Goal: Register for event/course

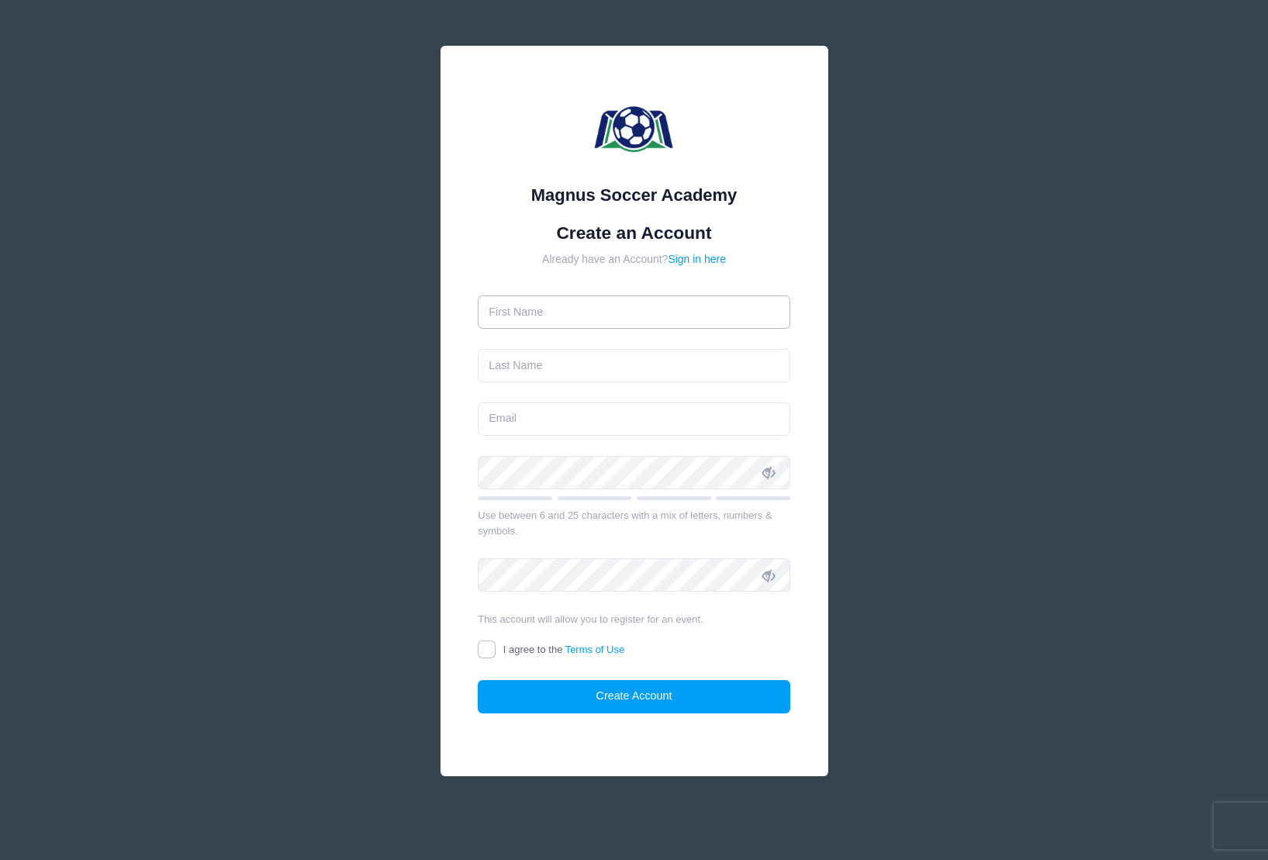
click at [610, 313] on input "text" at bounding box center [634, 311] width 313 height 33
type input "Alyssa"
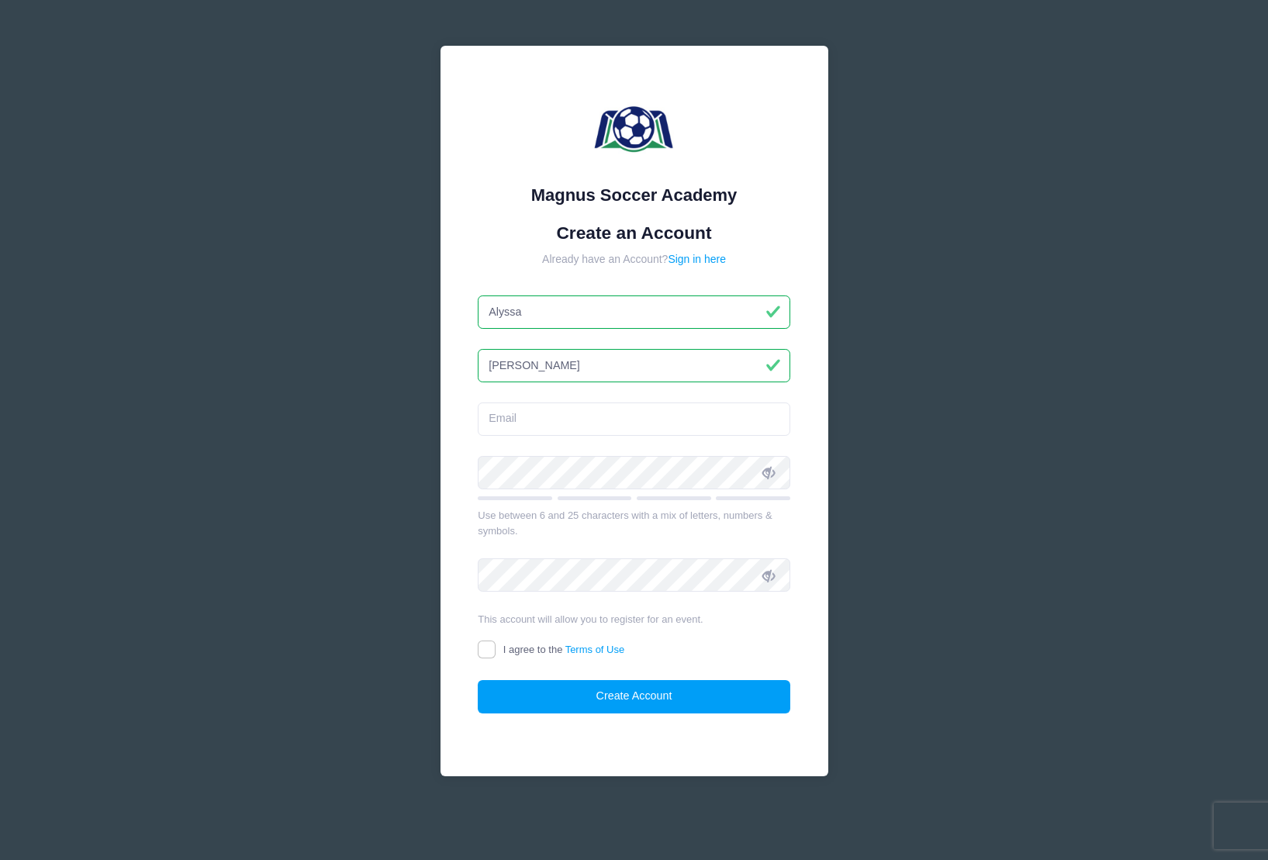
type input "Hammoud"
type input "alyssa.hammoud2027@gmail.com"
click at [624, 537] on div "Use between 6 and 25 characters with a mix of letters, numbers & symbols." at bounding box center [634, 523] width 313 height 30
click at [540, 534] on div "Use between 6 and 25 characters with a mix of letters, numbers & symbols." at bounding box center [634, 523] width 313 height 30
click at [770, 474] on icon at bounding box center [768, 473] width 12 height 12
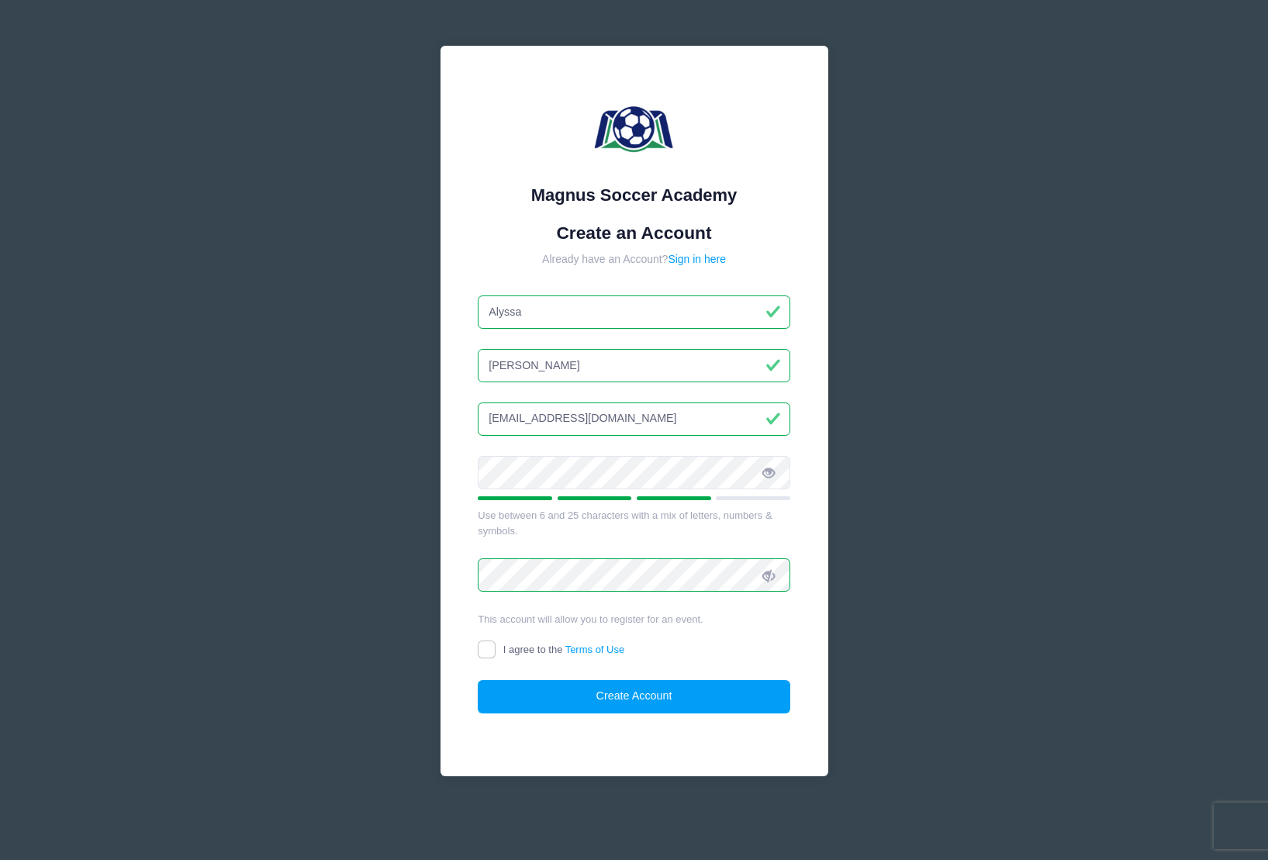
click at [789, 647] on div "I agree to the Terms of Use" at bounding box center [634, 651] width 313 height 18
click at [512, 650] on span "I agree to the Terms of Use" at bounding box center [563, 650] width 121 height 12
click at [496, 650] on input "I agree to the Terms of Use" at bounding box center [487, 650] width 18 height 18
checkbox input "true"
click at [563, 704] on button "Create Account" at bounding box center [634, 696] width 313 height 33
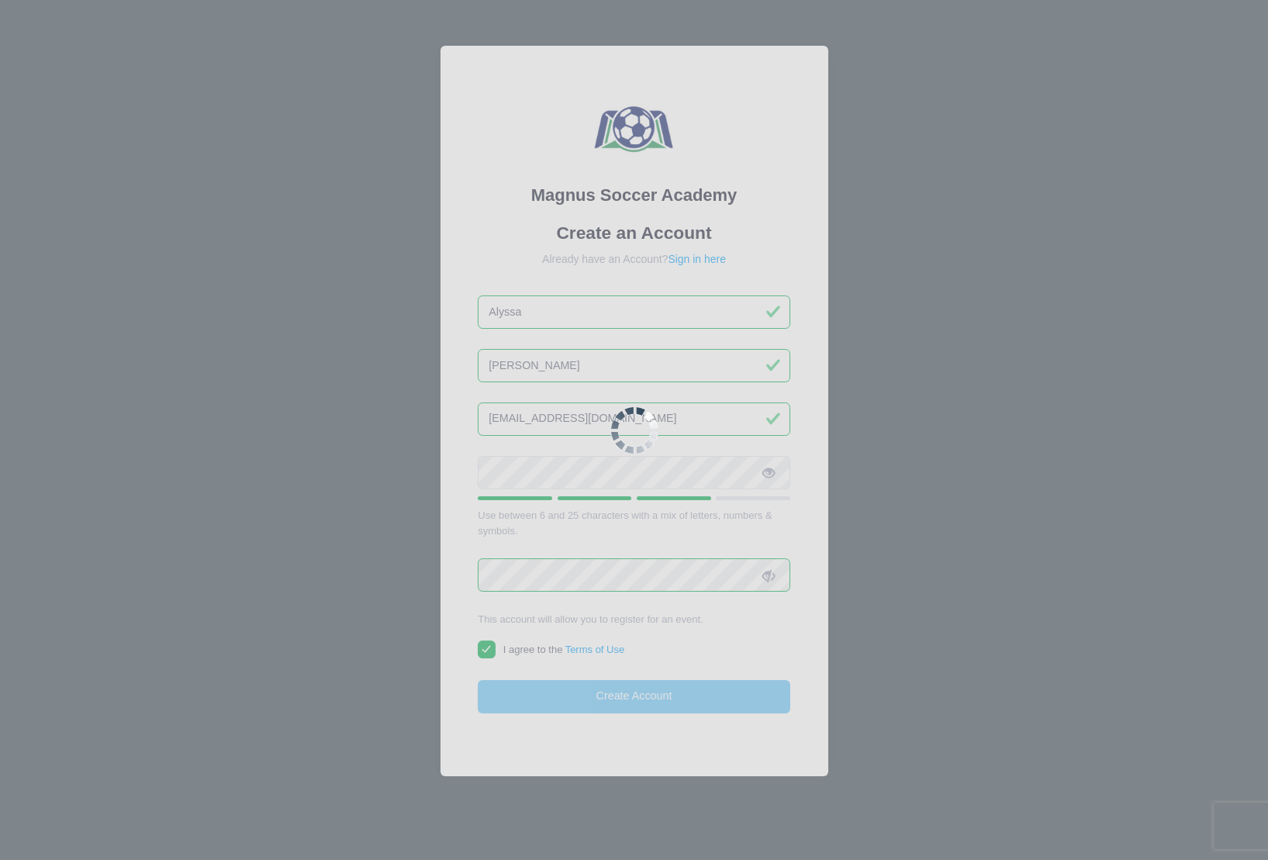
scroll to position [16, 0]
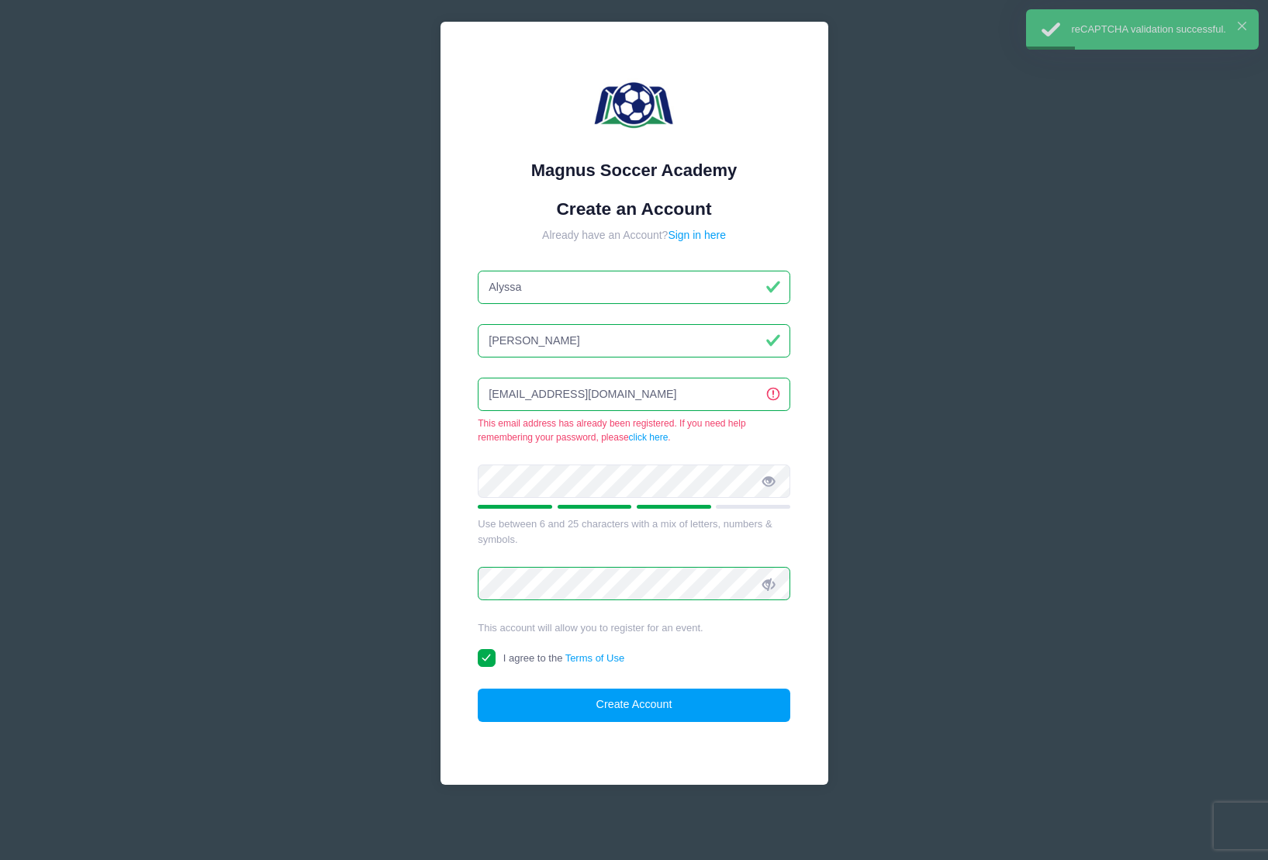
click at [935, 362] on div "Magnus Soccer Academy Create an Account Already have an Account? Sign in here A…" at bounding box center [634, 422] width 1268 height 876
click at [677, 236] on link "Sign in here" at bounding box center [697, 235] width 58 height 12
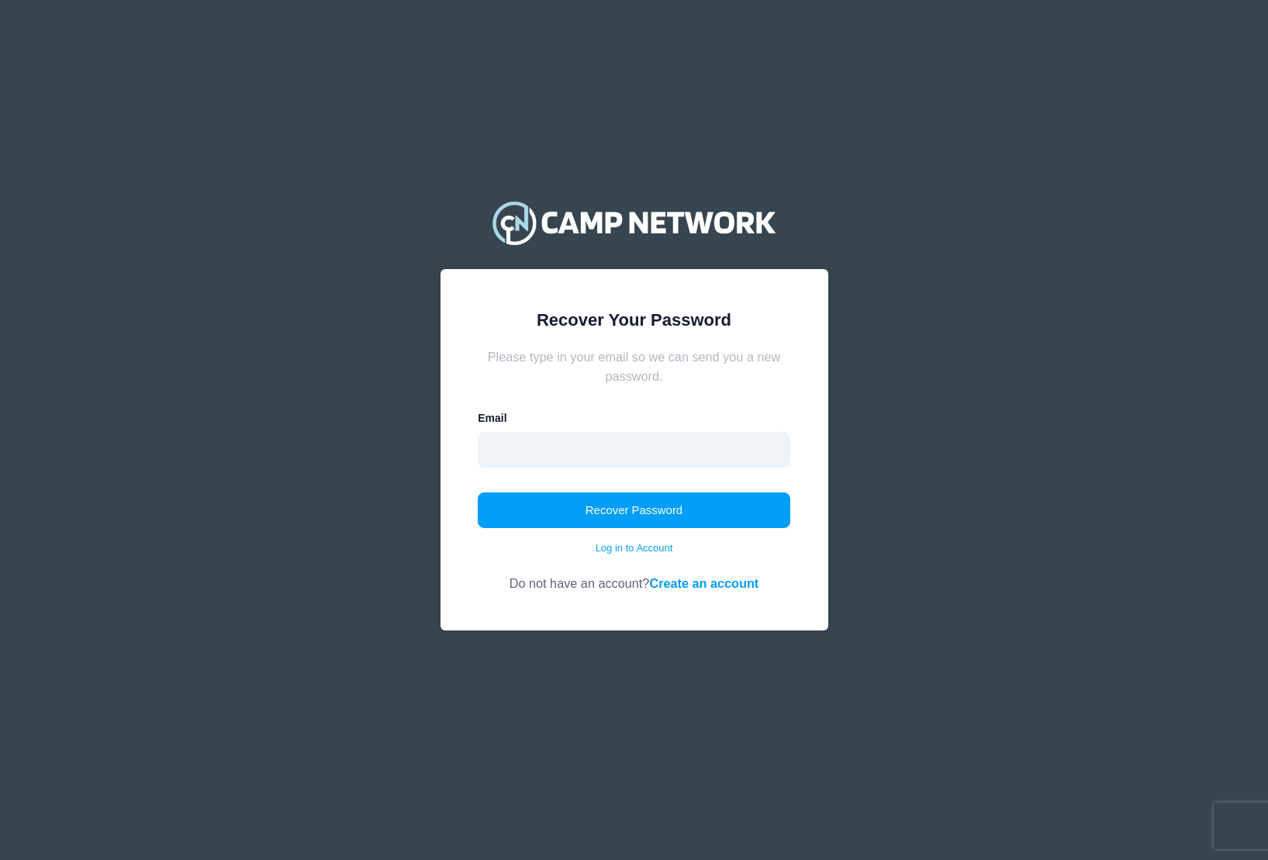
click at [610, 444] on input "email" at bounding box center [634, 450] width 313 height 36
type input "[EMAIL_ADDRESS][DOMAIN_NAME]"
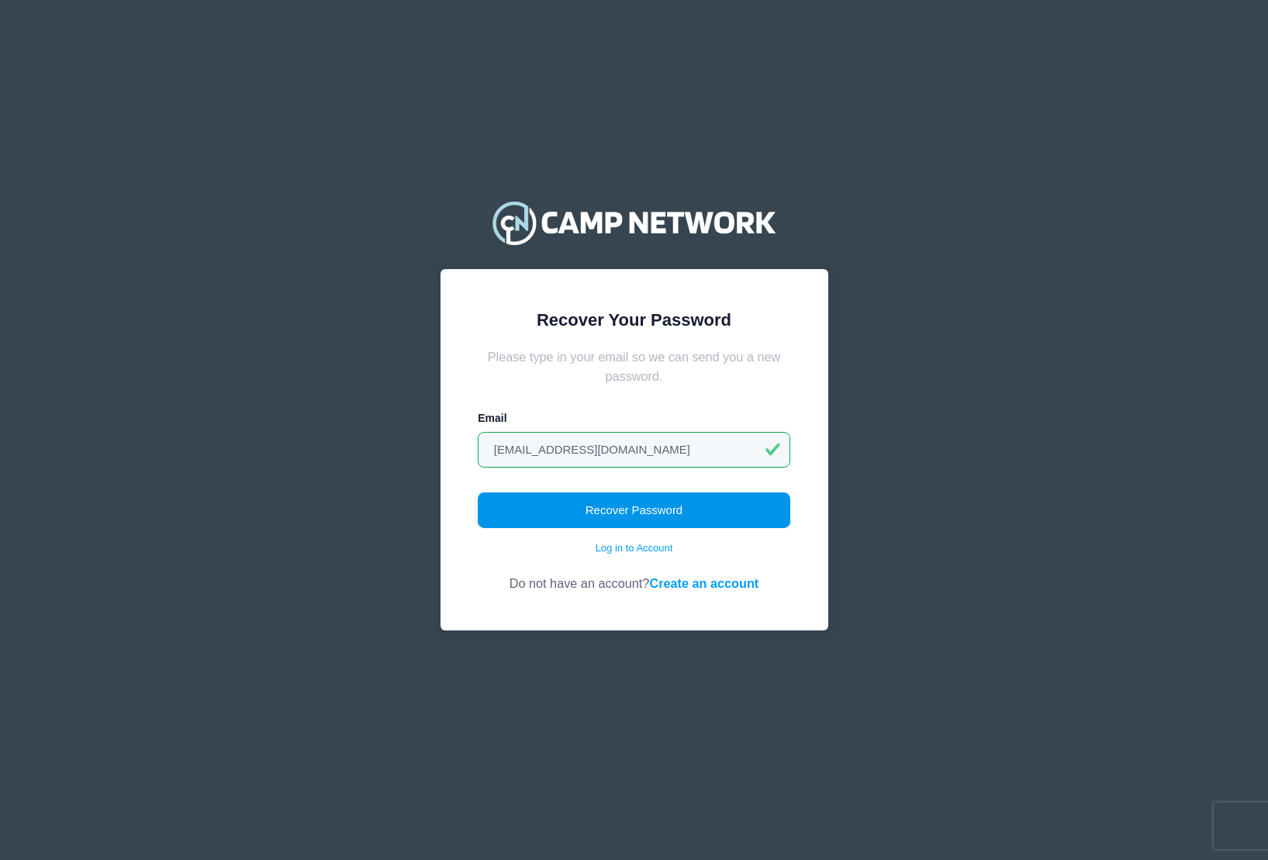
drag, startPoint x: 678, startPoint y: 544, endPoint x: 699, endPoint y: 523, distance: 29.6
click at [688, 536] on div "Recover Password Log in to Account" at bounding box center [634, 524] width 313 height 64
click at [700, 521] on button "Recover Password" at bounding box center [634, 510] width 313 height 36
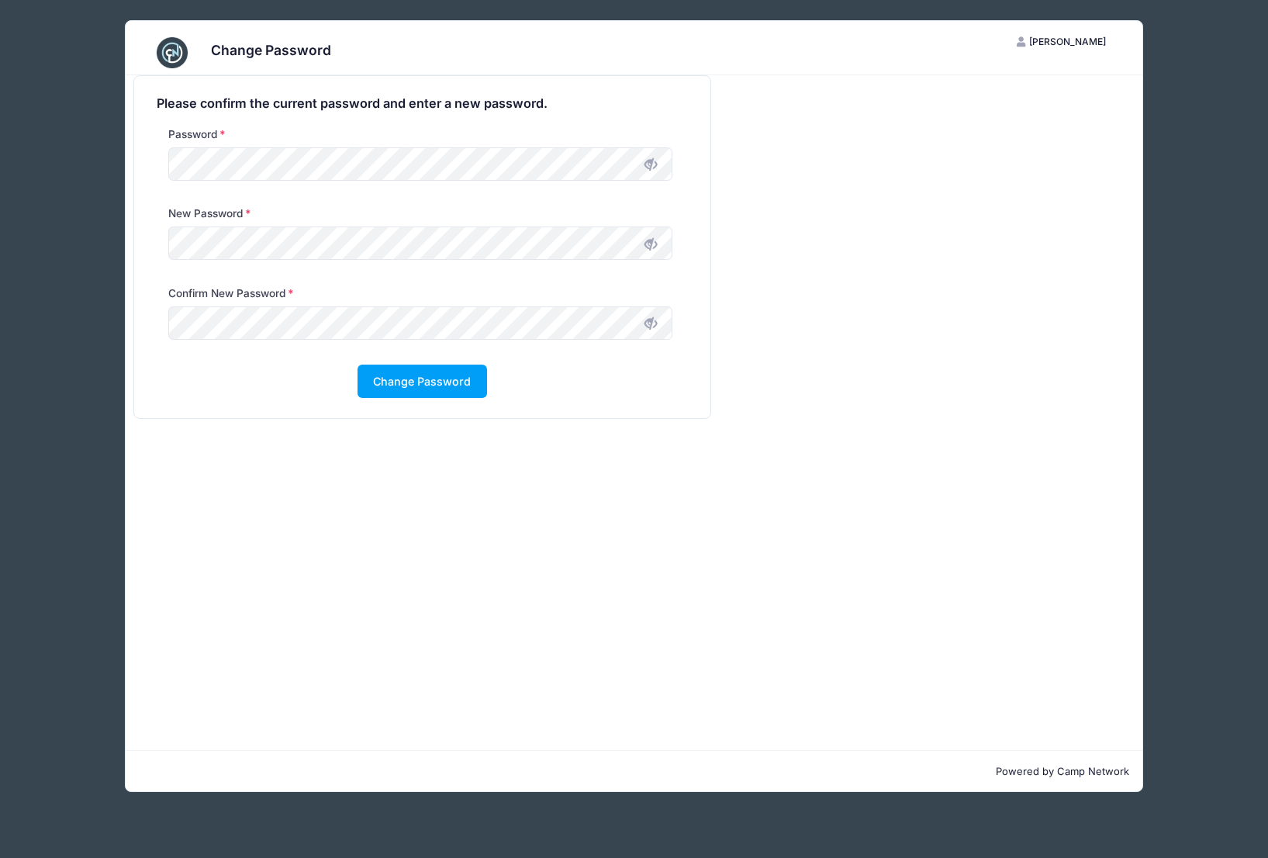
drag, startPoint x: 98, startPoint y: 220, endPoint x: 155, endPoint y: 226, distance: 56.9
click at [98, 220] on div "Change Password AH Alyssa Hammoud My Account Logout Please confirm the current …" at bounding box center [633, 406] width 1221 height 812
click at [650, 245] on icon at bounding box center [650, 244] width 12 height 12
click at [402, 387] on button "Change Password" at bounding box center [421, 380] width 129 height 33
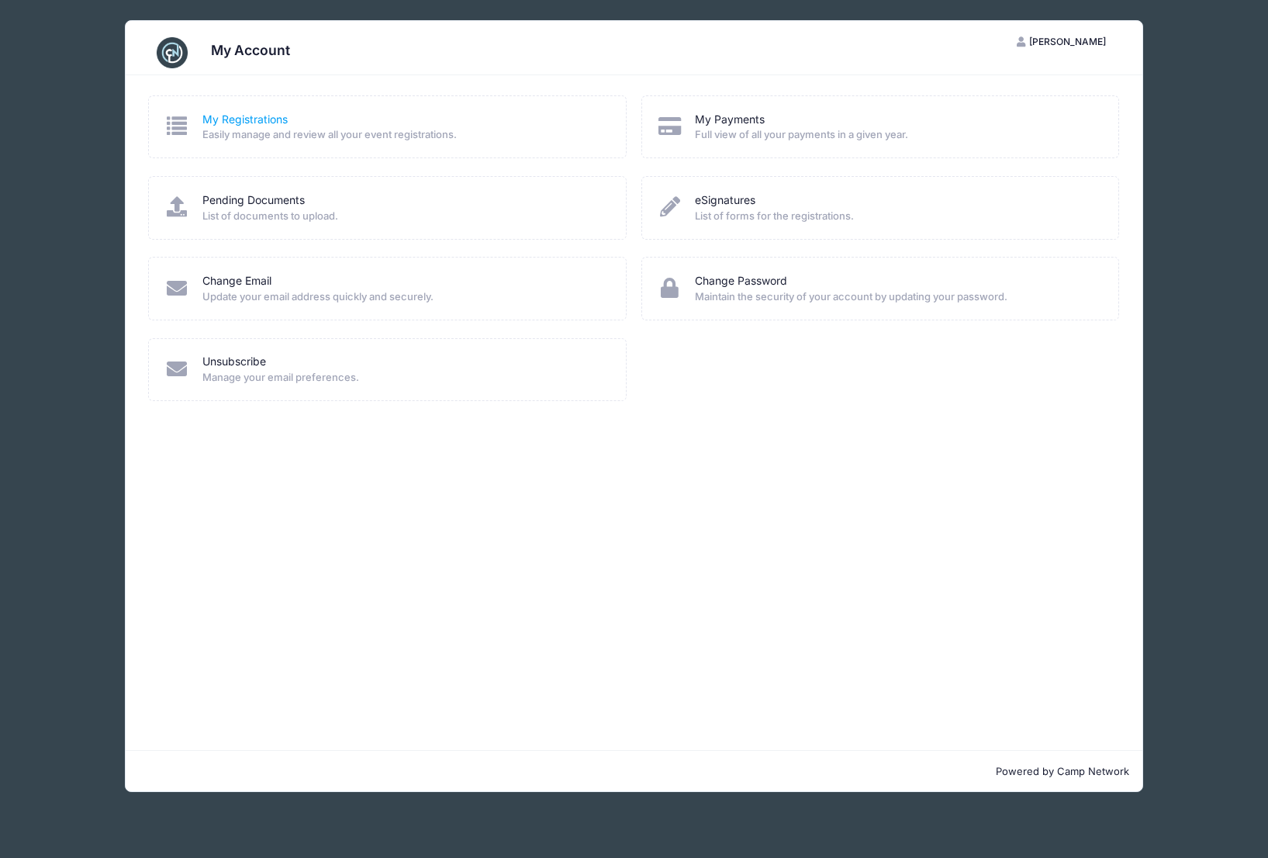
click at [216, 123] on link "My Registrations" at bounding box center [244, 120] width 85 height 16
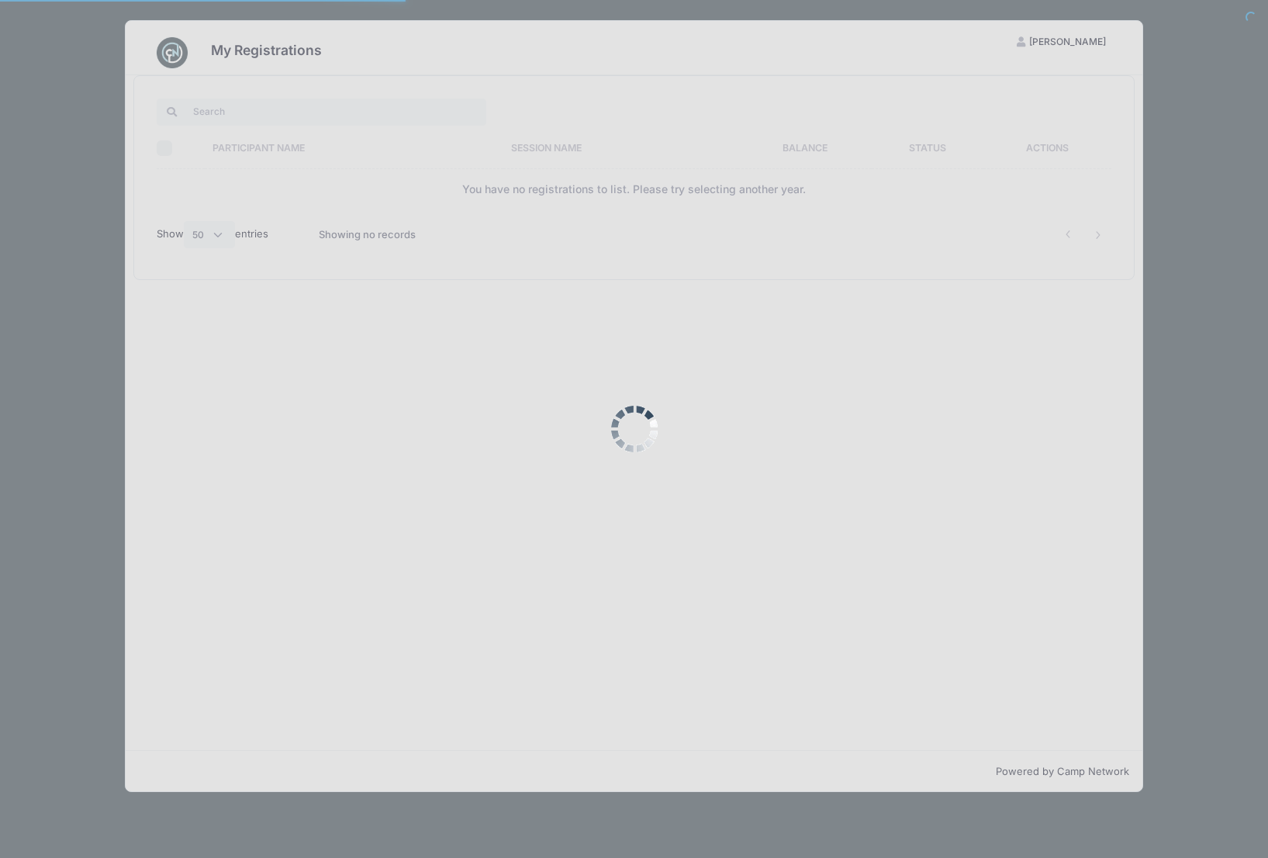
select select "50"
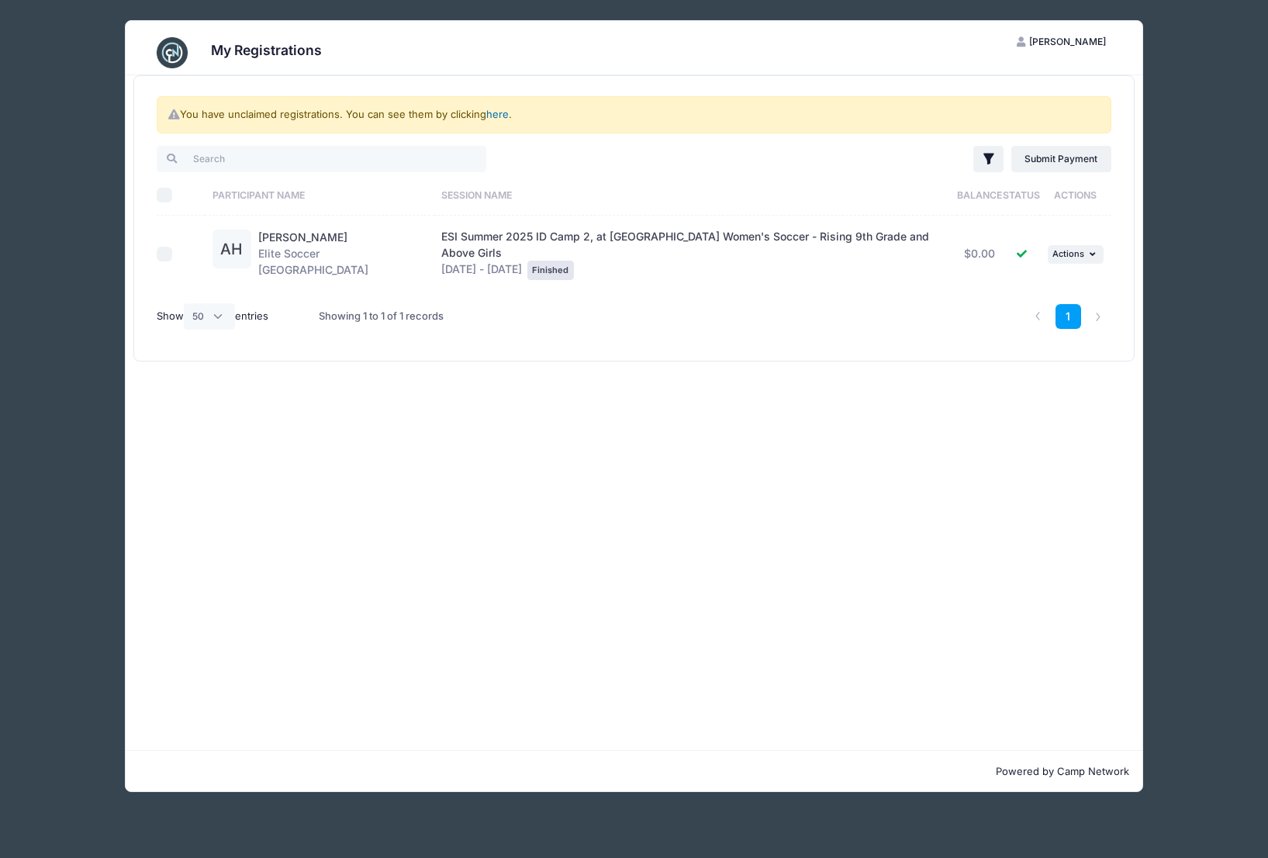
click at [493, 114] on link "here" at bounding box center [497, 114] width 22 height 12
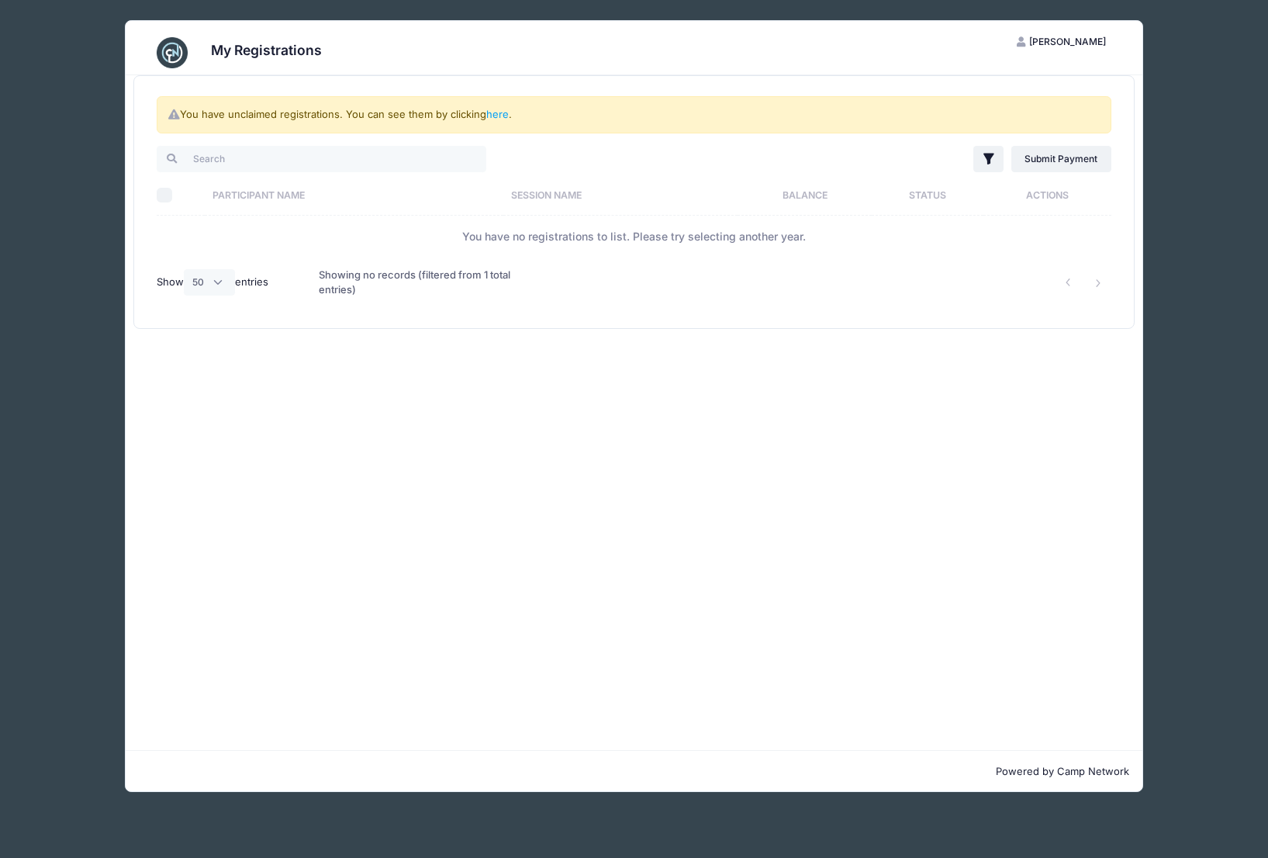
drag, startPoint x: 1086, startPoint y: 44, endPoint x: 1078, endPoint y: 51, distance: 10.4
click at [1085, 45] on span "[PERSON_NAME]" at bounding box center [1067, 42] width 77 height 12
drag, startPoint x: 169, startPoint y: 45, endPoint x: 330, endPoint y: 57, distance: 161.0
click at [169, 45] on img at bounding box center [172, 52] width 31 height 31
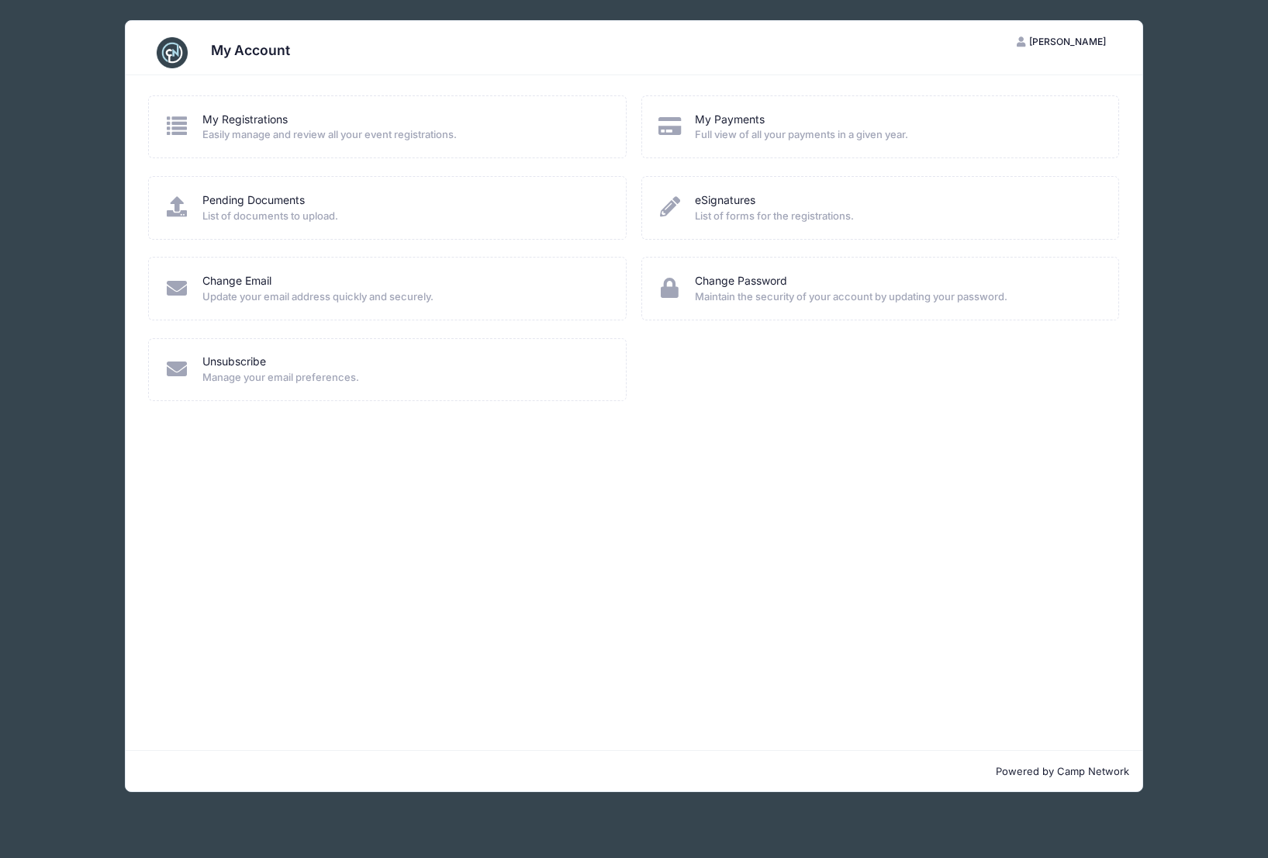
click at [1084, 51] on button "AH [PERSON_NAME]" at bounding box center [1061, 42] width 116 height 26
drag, startPoint x: 1084, startPoint y: 47, endPoint x: 1075, endPoint y: 50, distance: 9.8
click at [1084, 47] on button "AH [PERSON_NAME]" at bounding box center [1061, 42] width 116 height 26
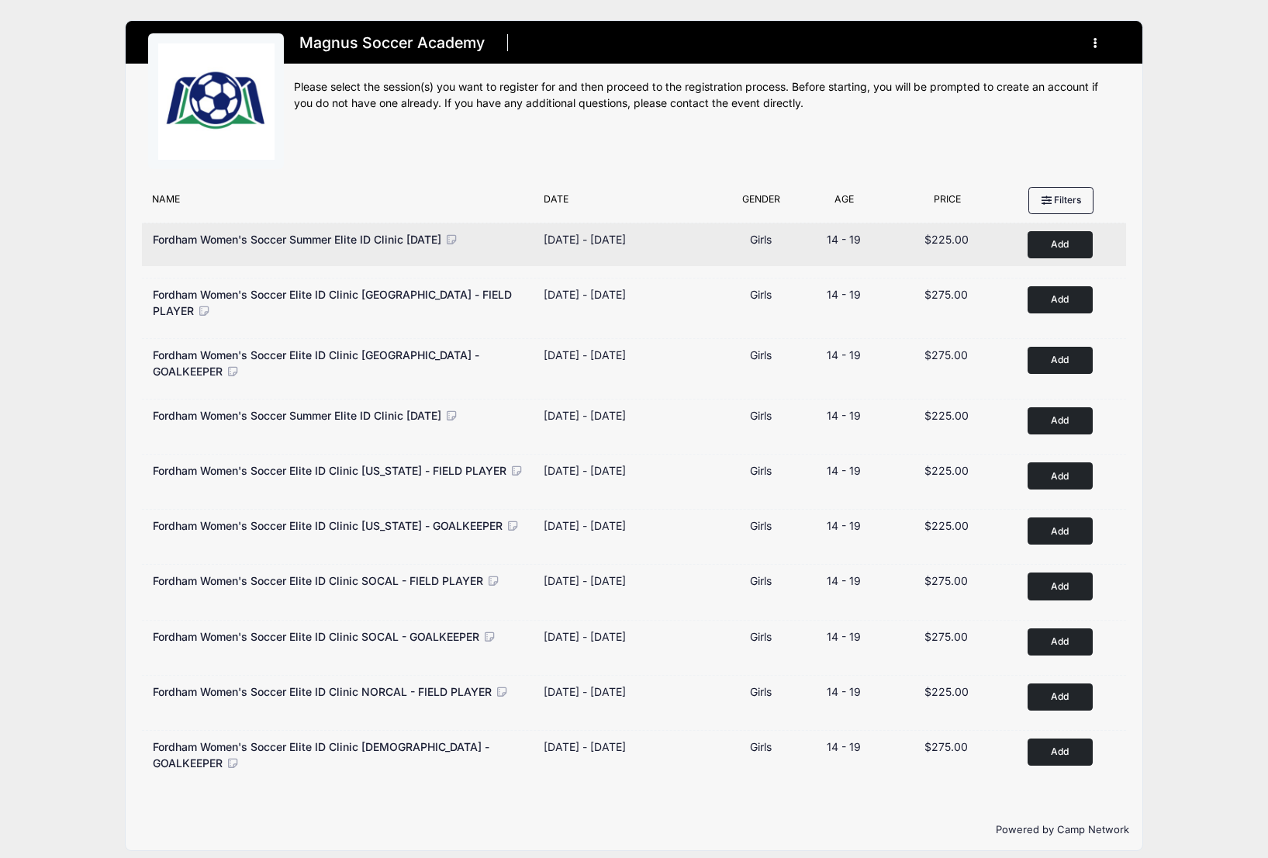
click at [1077, 240] on button "Add to Cart" at bounding box center [1059, 244] width 65 height 27
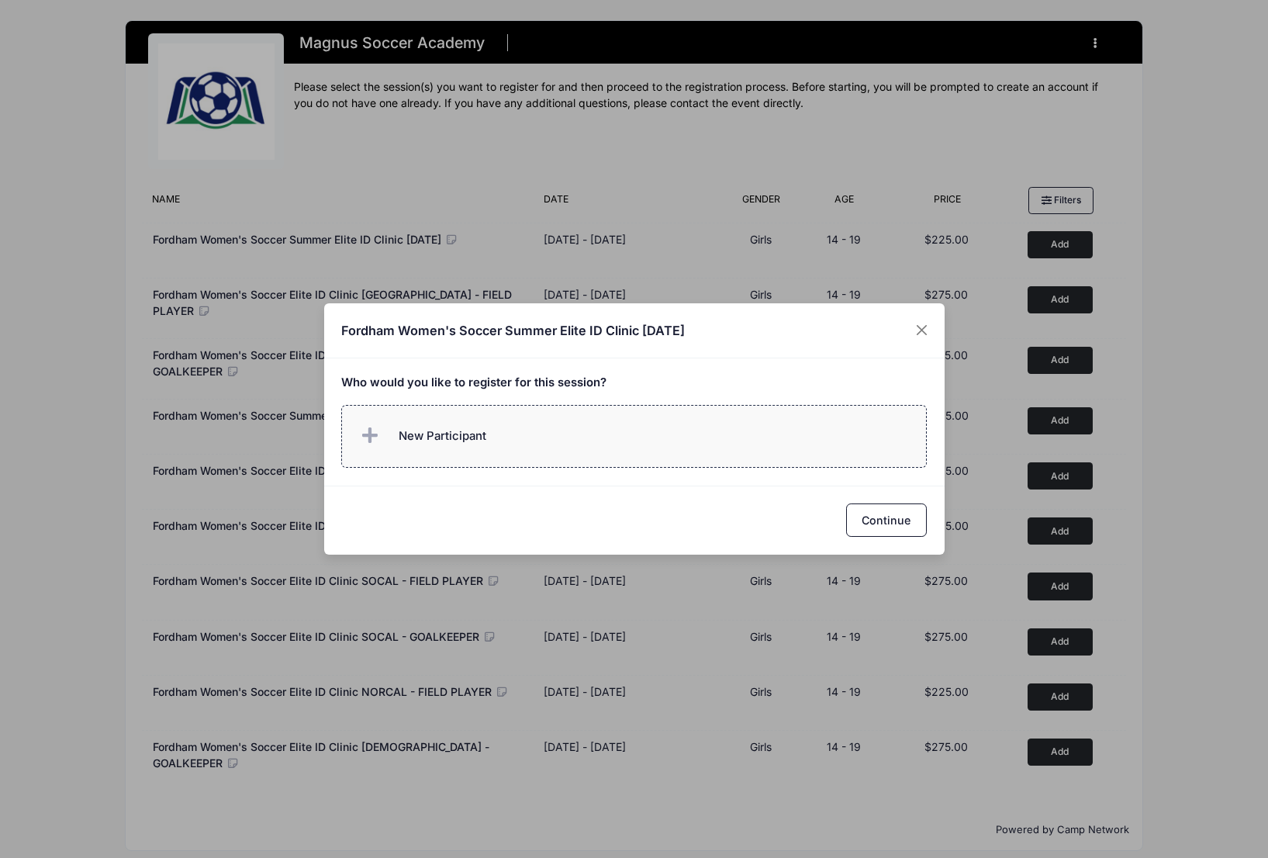
click at [709, 438] on label "New Participant" at bounding box center [633, 436] width 585 height 63
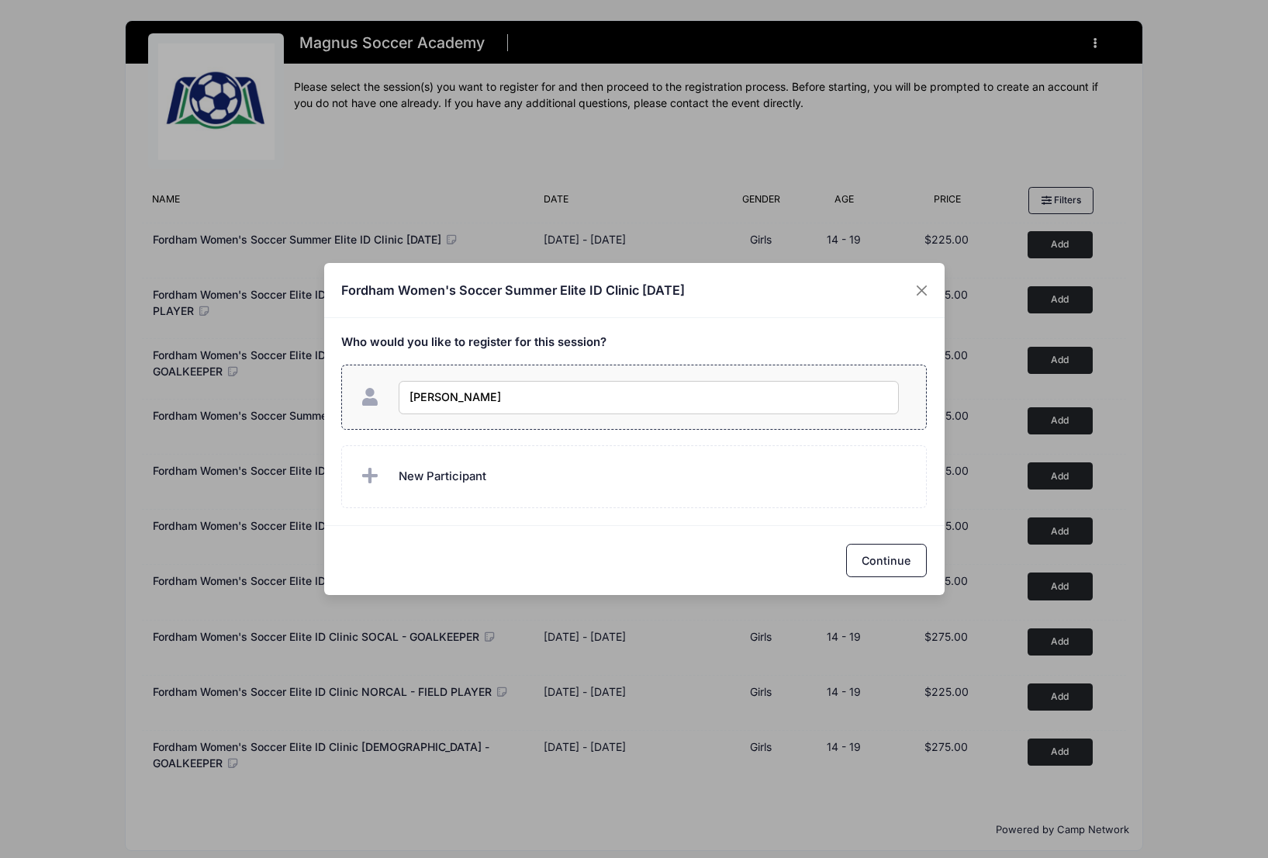
type input "Alyssa Hammoud"
checkbox input "true"
click at [920, 557] on button "Continue" at bounding box center [886, 560] width 81 height 33
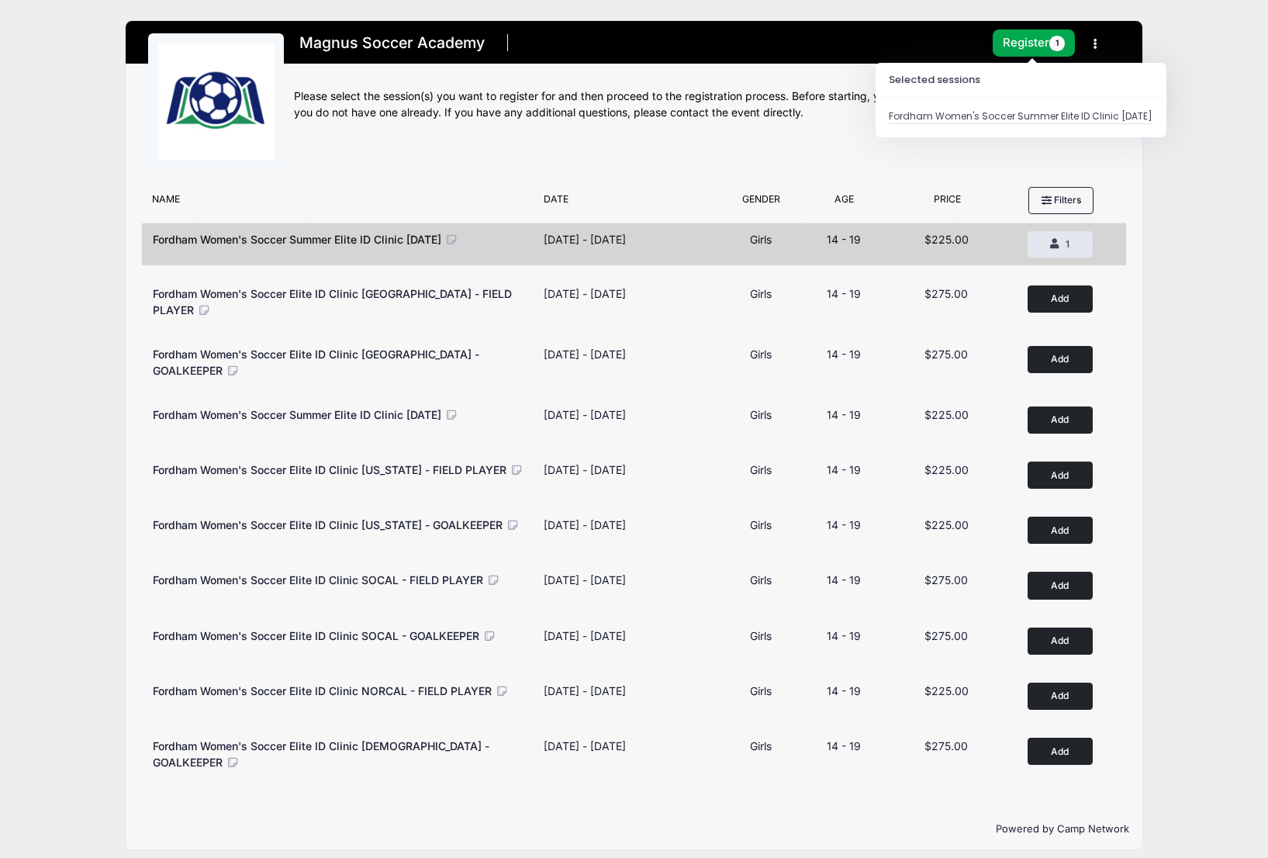
click at [1017, 29] on form "Register 1" at bounding box center [1031, 42] width 85 height 27
click at [1020, 39] on button "Register 1" at bounding box center [1034, 42] width 82 height 27
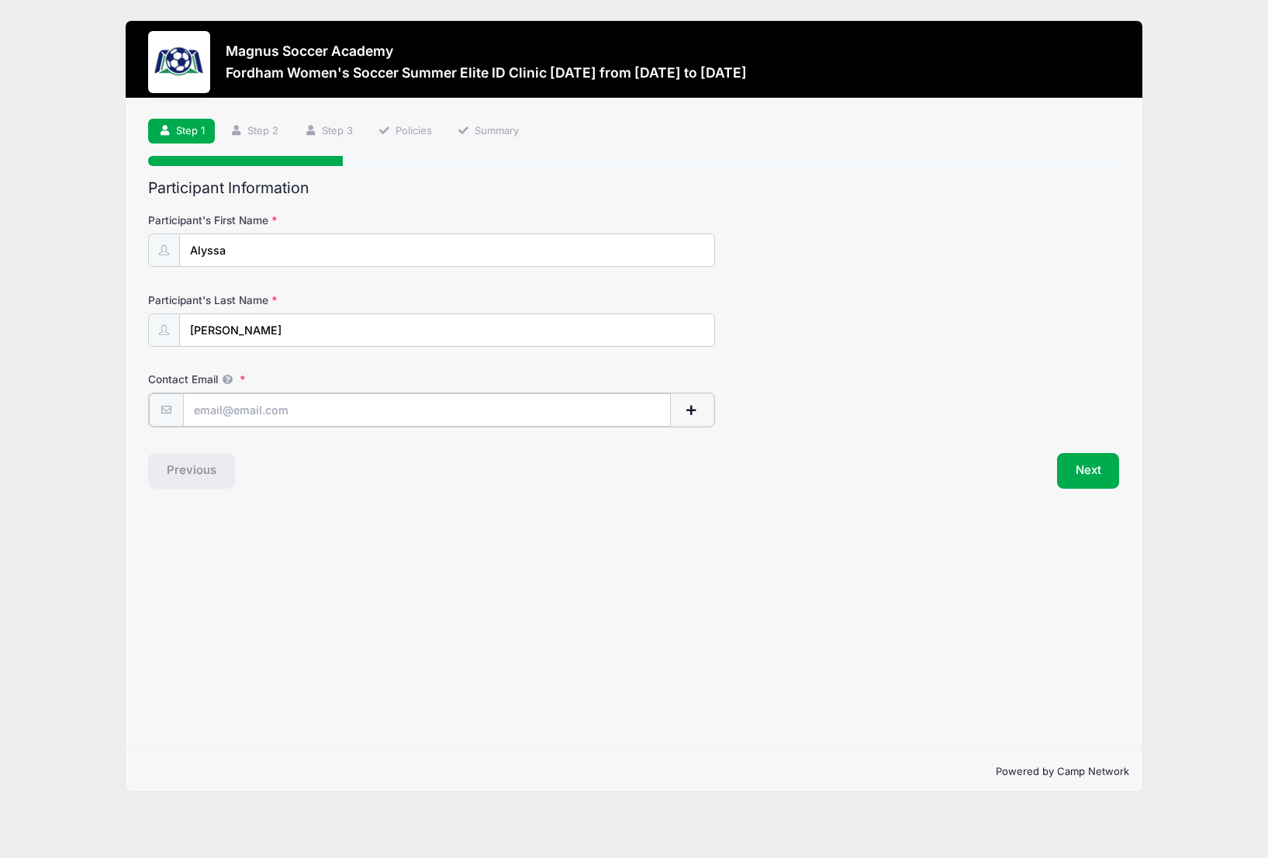
click at [385, 417] on input "Contact Email" at bounding box center [427, 409] width 488 height 33
type input "[EMAIL_ADDRESS][DOMAIN_NAME]"
click at [1110, 471] on button "Next" at bounding box center [1088, 469] width 63 height 36
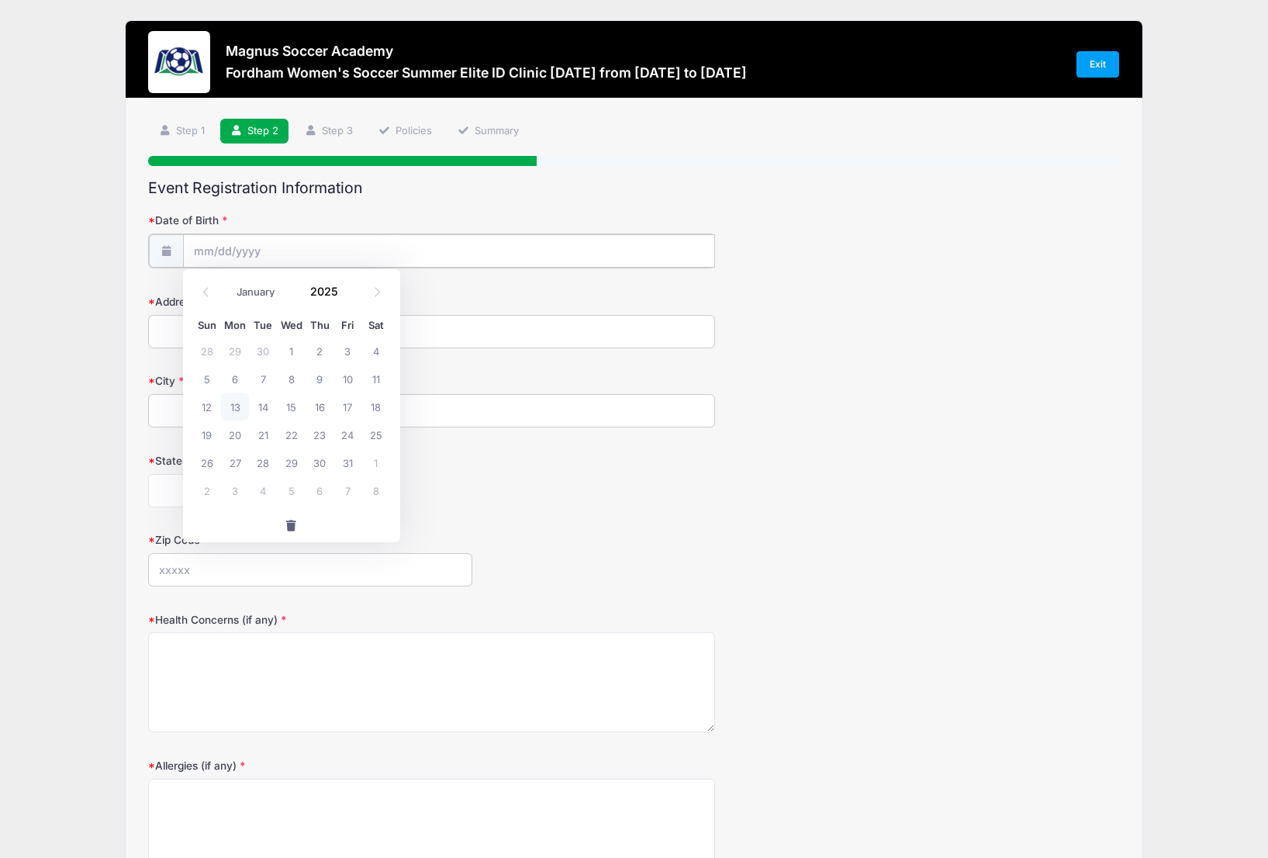
click at [356, 235] on input "Date of Birth" at bounding box center [449, 250] width 532 height 33
click at [300, 244] on input "Date of Birth" at bounding box center [449, 250] width 532 height 33
click at [295, 251] on input "Date of Birth" at bounding box center [449, 250] width 532 height 33
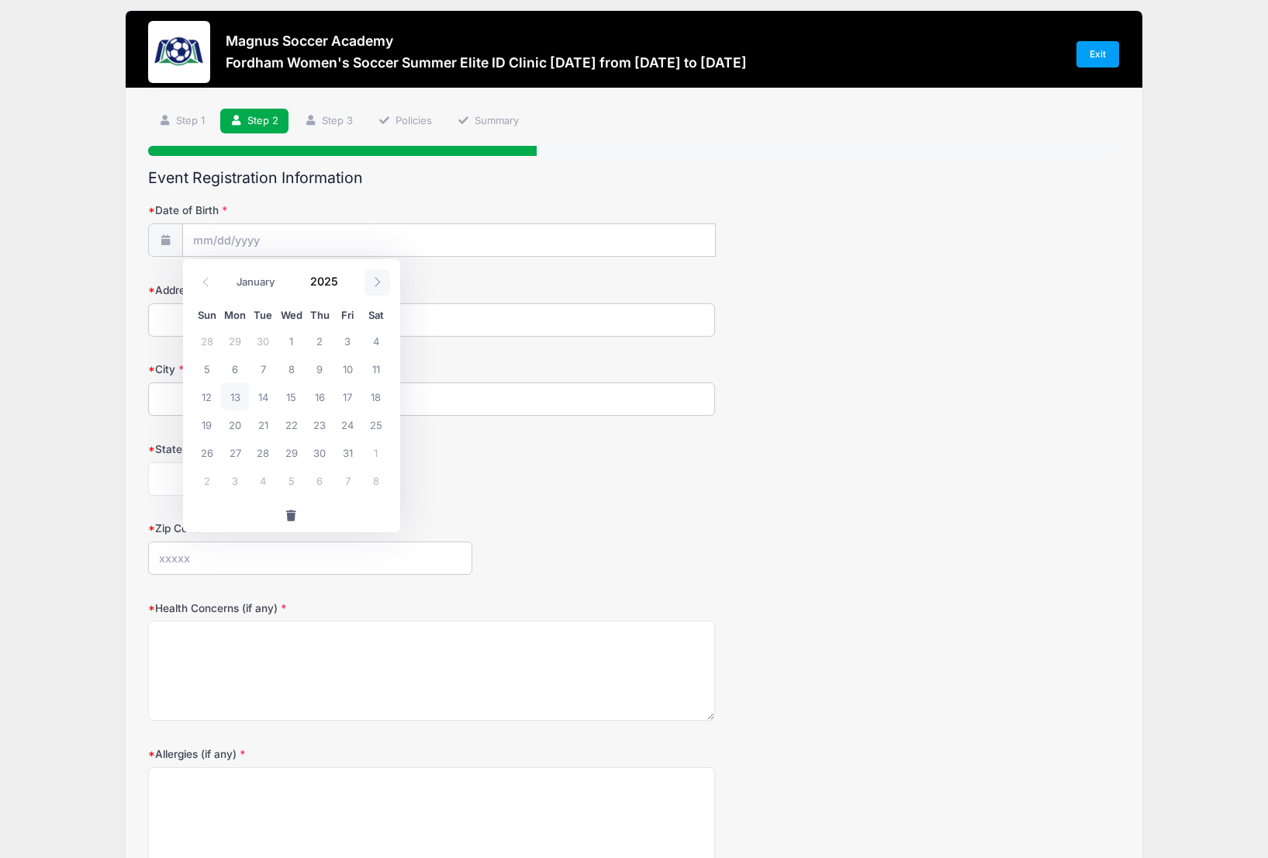
click at [378, 287] on span at bounding box center [377, 282] width 26 height 26
select select "10"
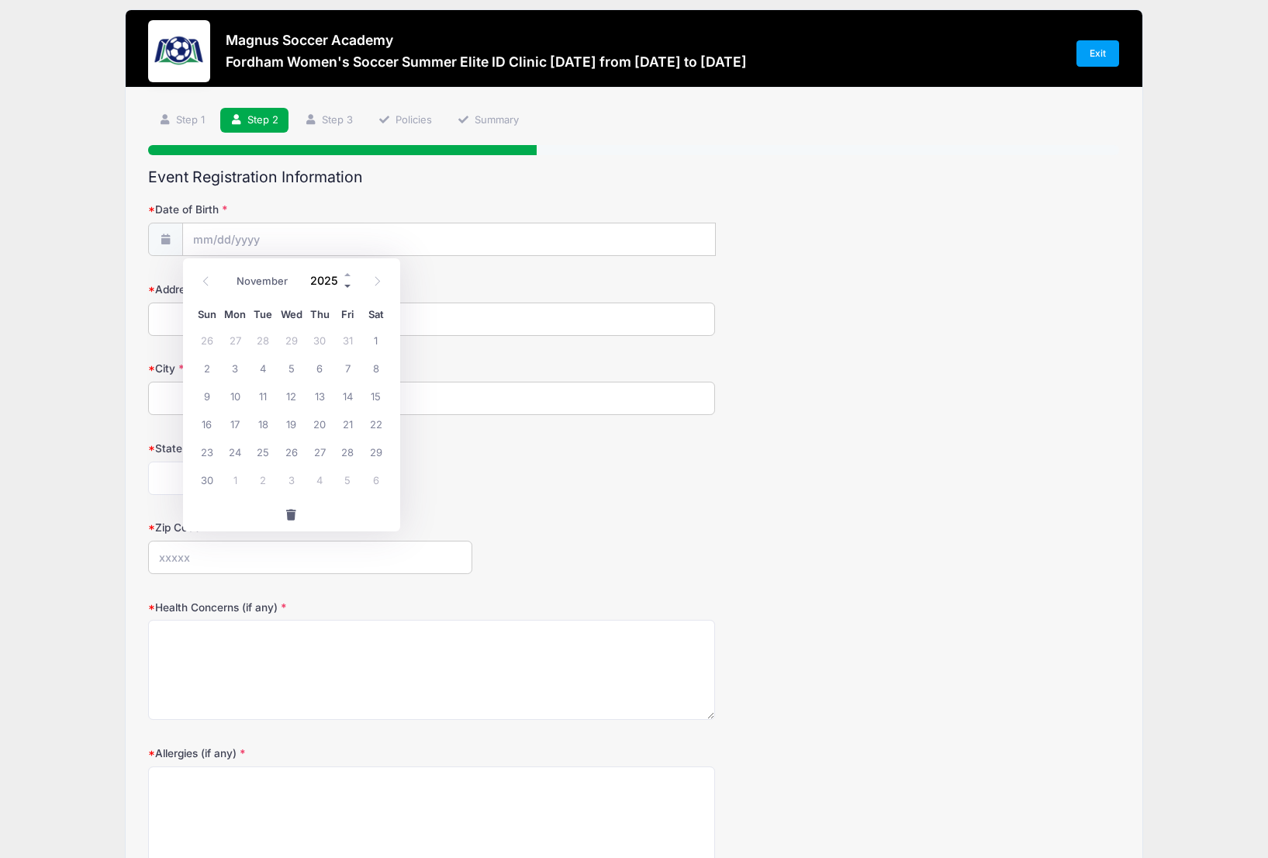
click at [345, 286] on span at bounding box center [348, 287] width 11 height 12
click at [347, 278] on span at bounding box center [348, 275] width 11 height 12
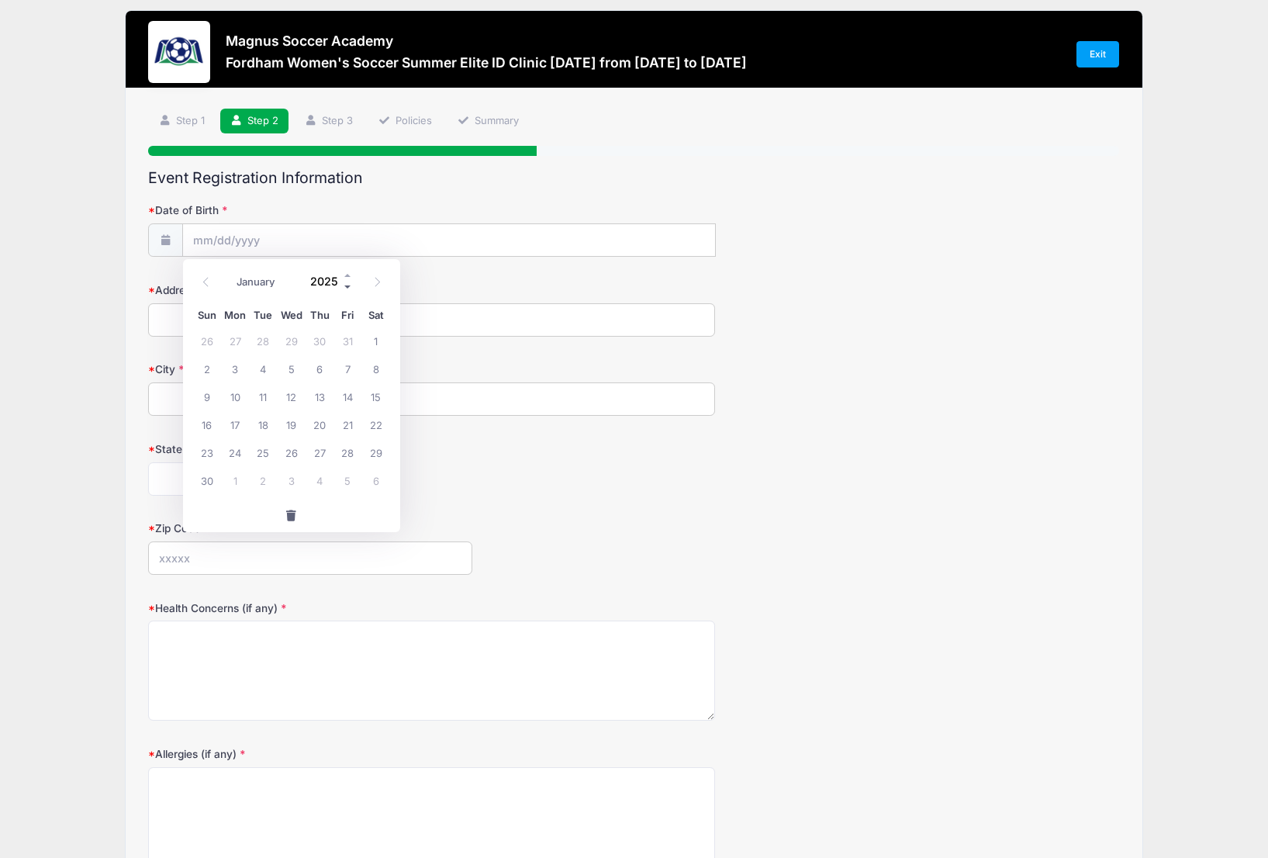
click at [346, 284] on span at bounding box center [348, 287] width 11 height 12
click at [347, 285] on span at bounding box center [348, 287] width 11 height 12
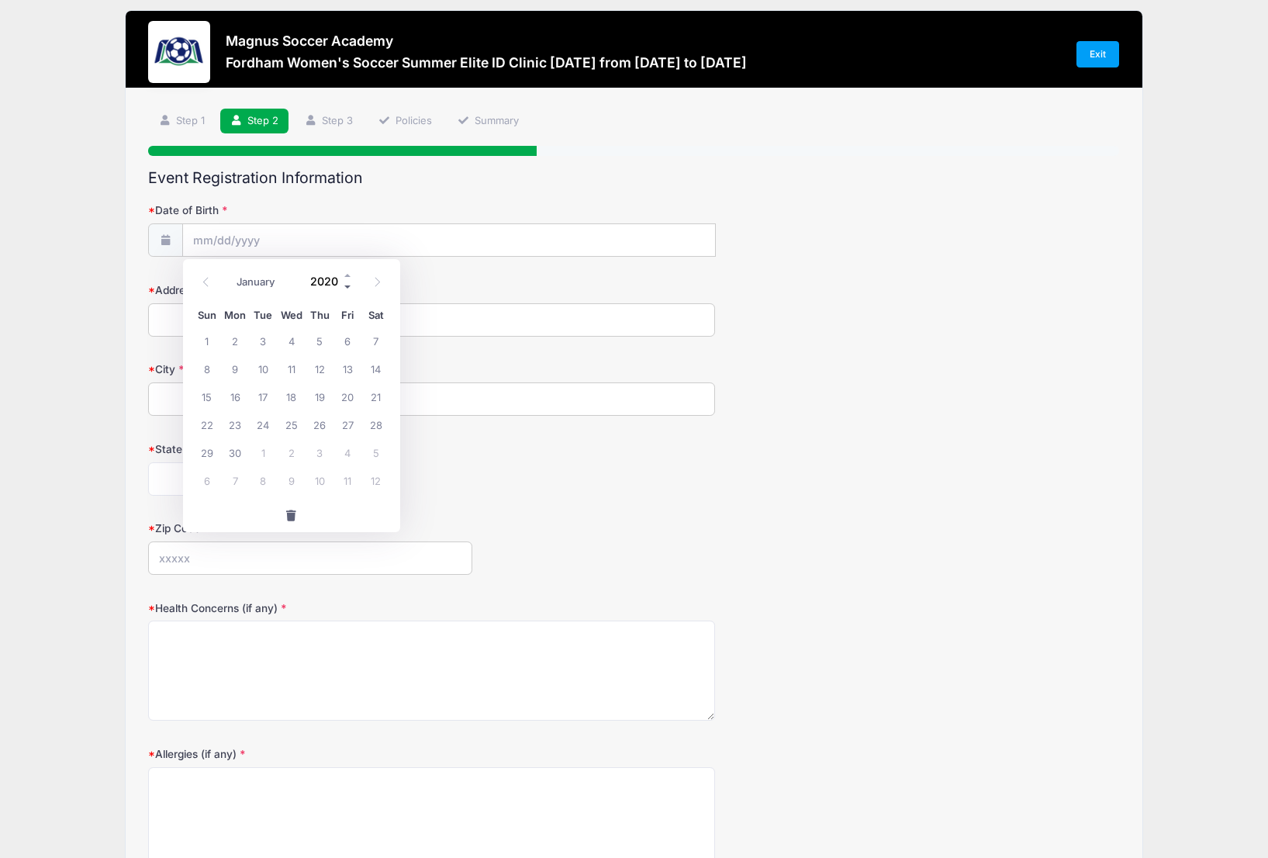
click at [347, 285] on span at bounding box center [348, 287] width 11 height 12
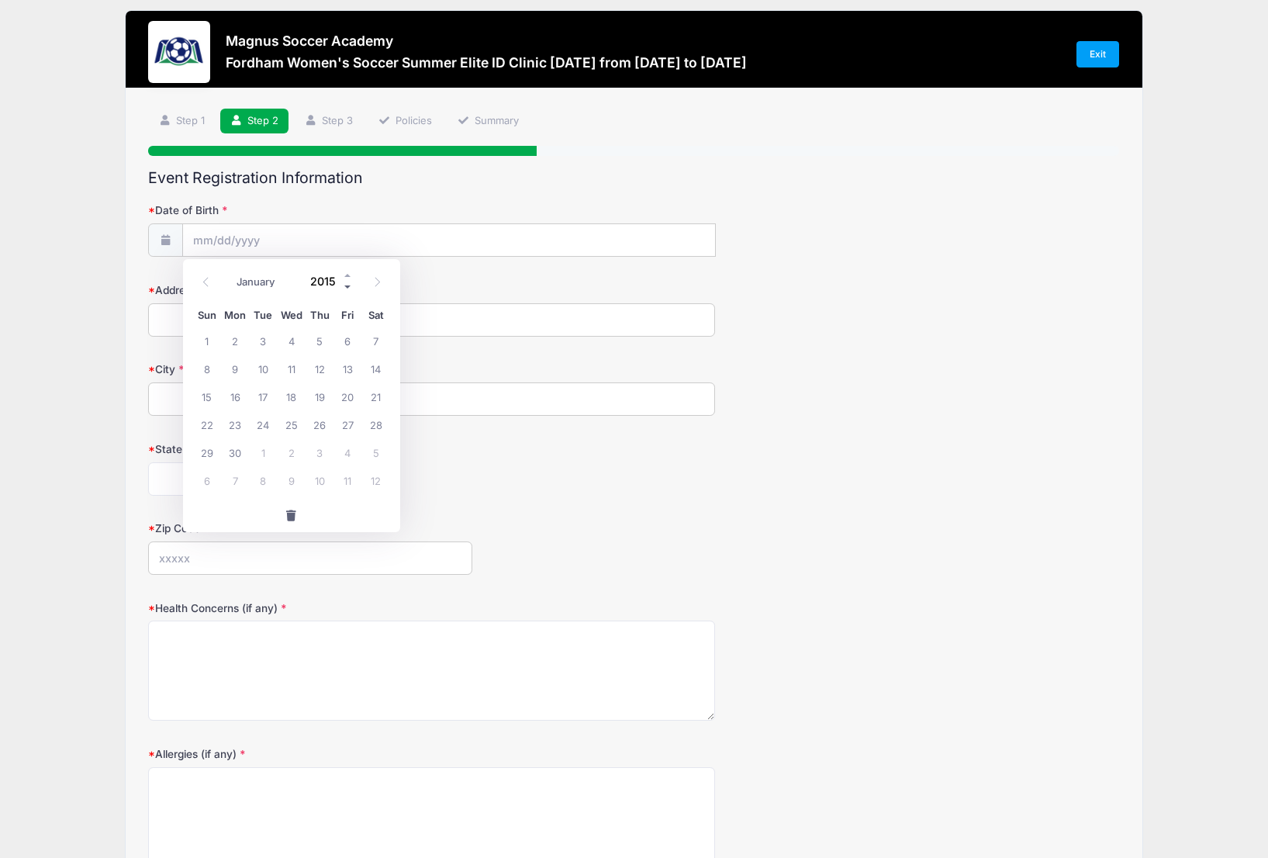
click at [347, 285] on span at bounding box center [348, 287] width 11 height 12
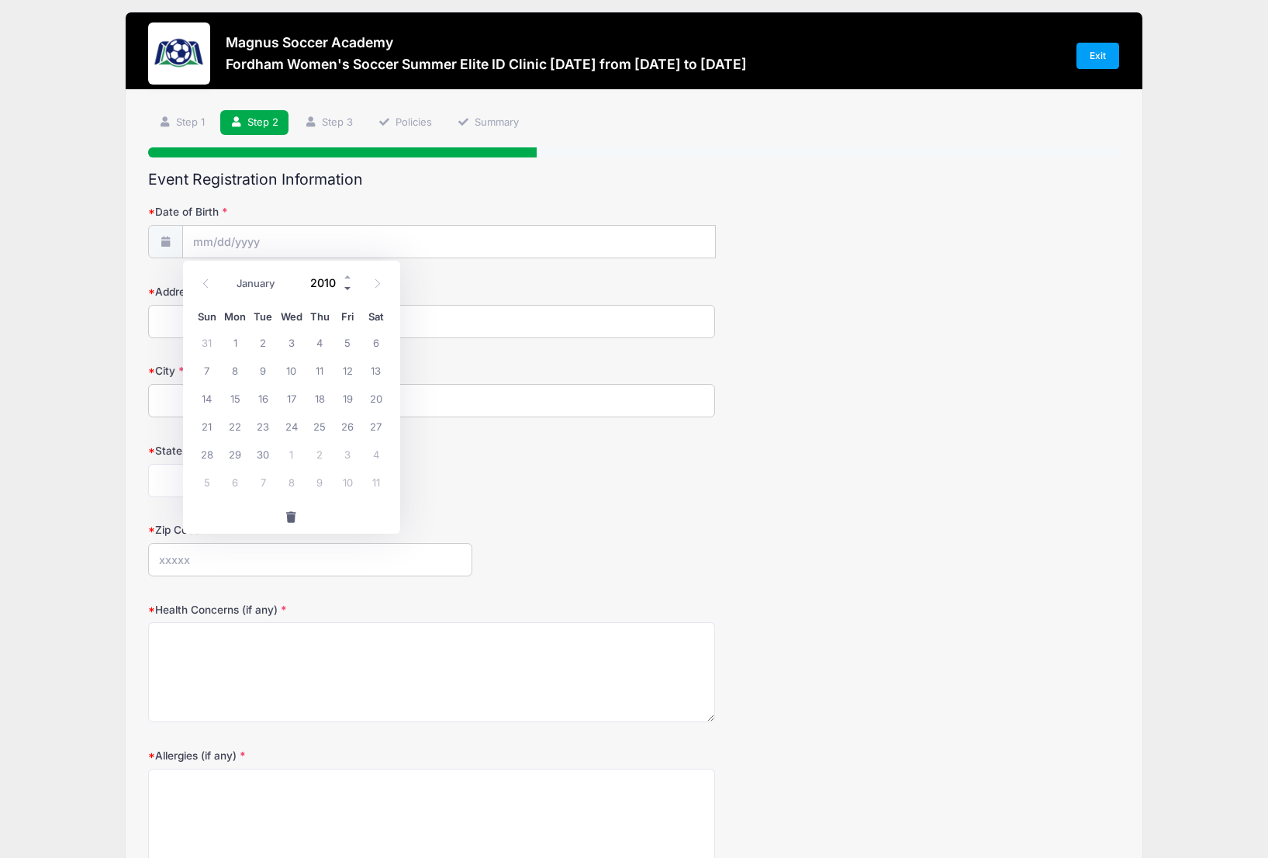
click at [347, 285] on span at bounding box center [348, 289] width 11 height 12
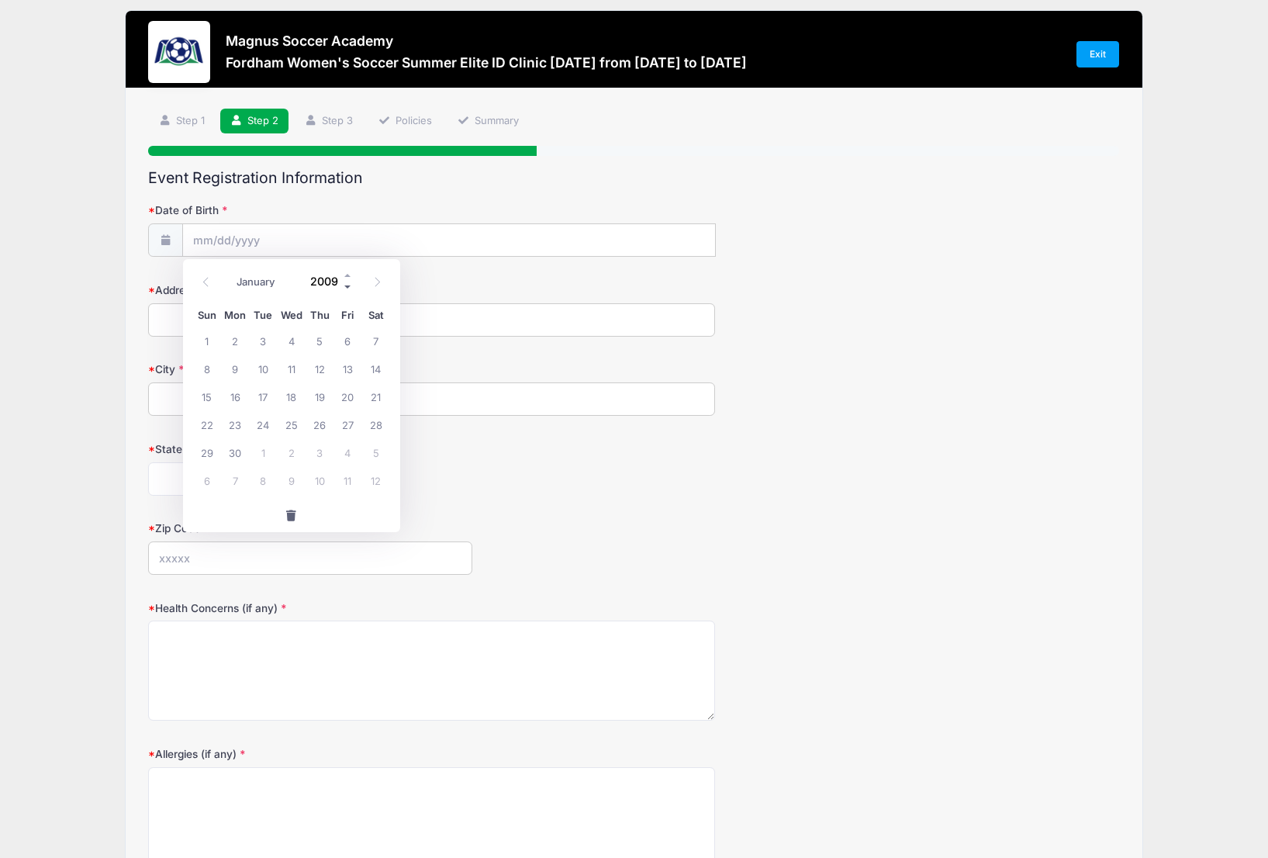
click at [347, 285] on span at bounding box center [348, 287] width 11 height 12
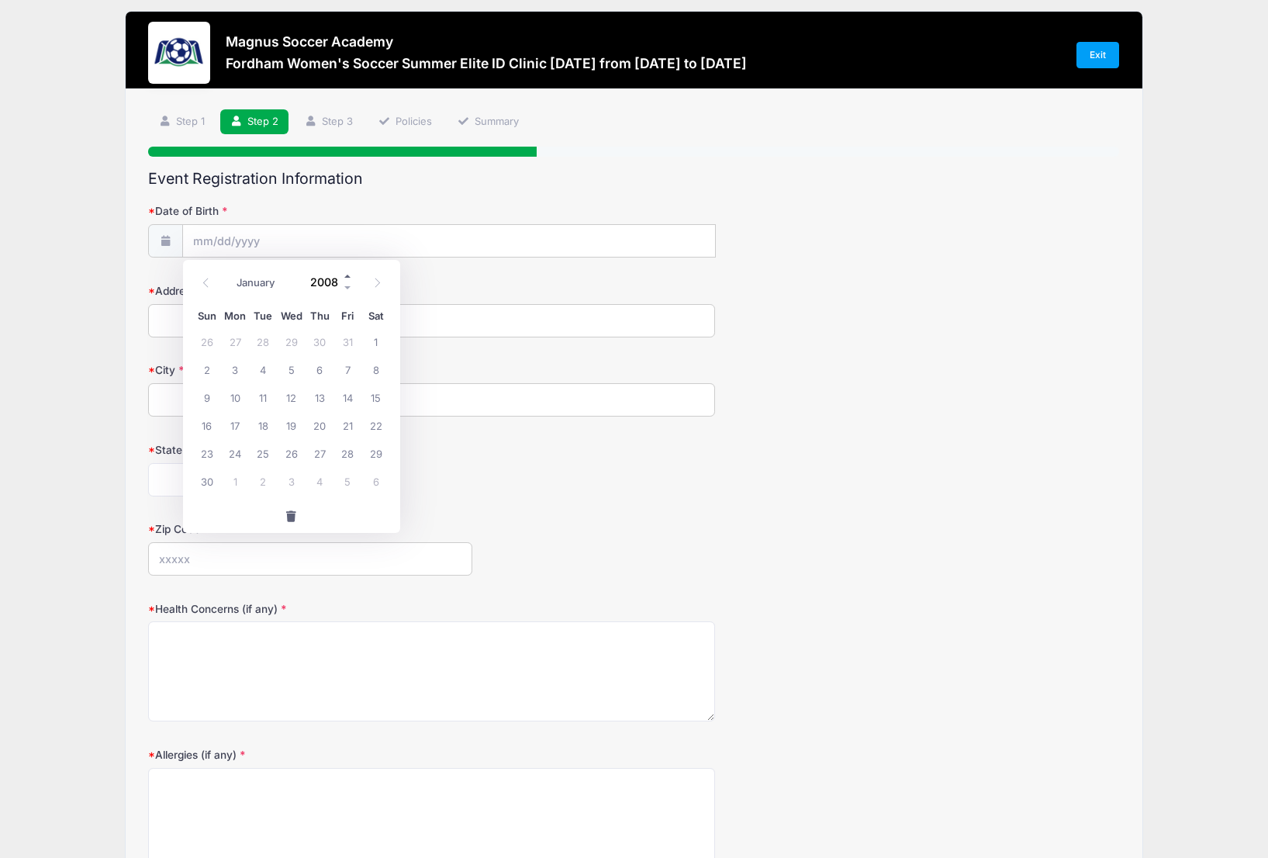
scroll to position [9, 0]
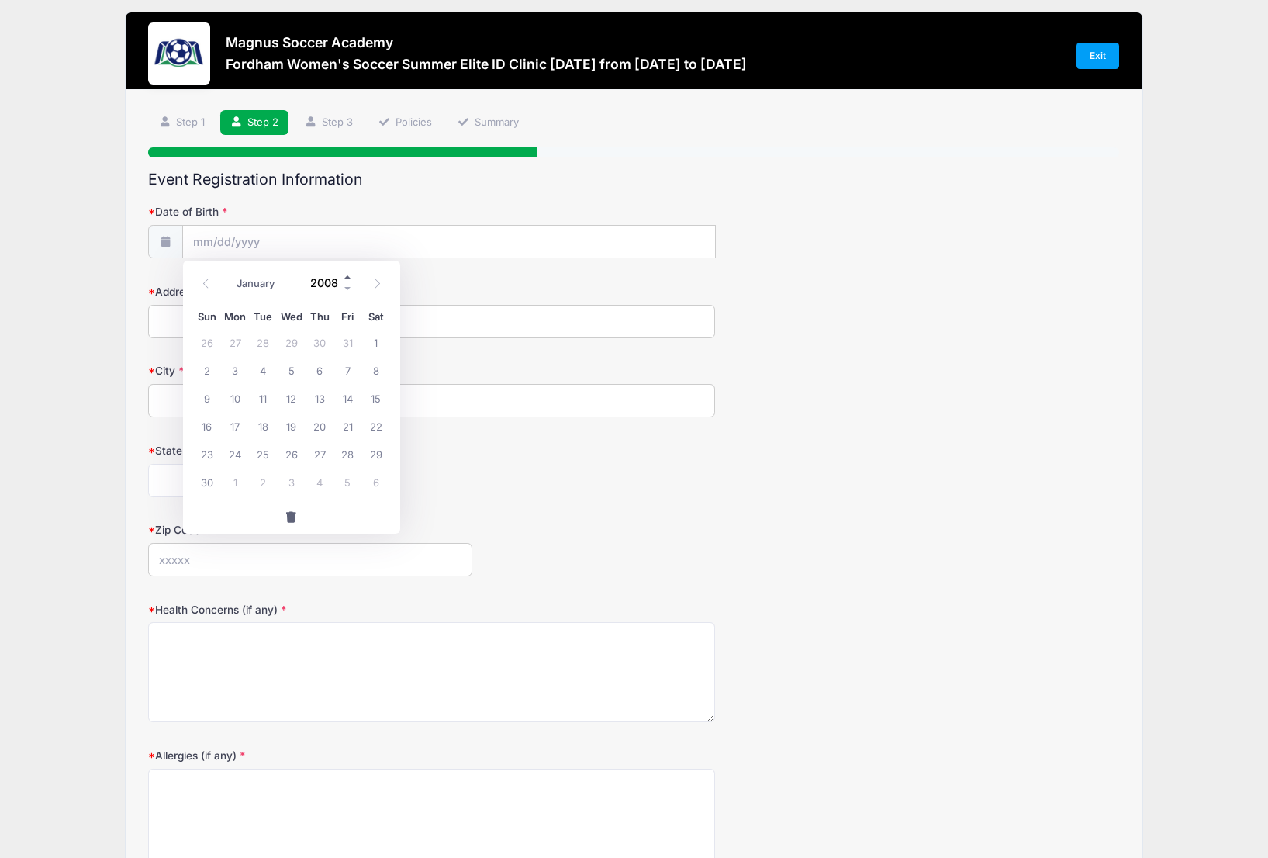
click at [347, 276] on span at bounding box center [348, 277] width 11 height 12
type input "2009"
click at [274, 285] on select "January February March April May June July August September October November De…" at bounding box center [264, 284] width 69 height 20
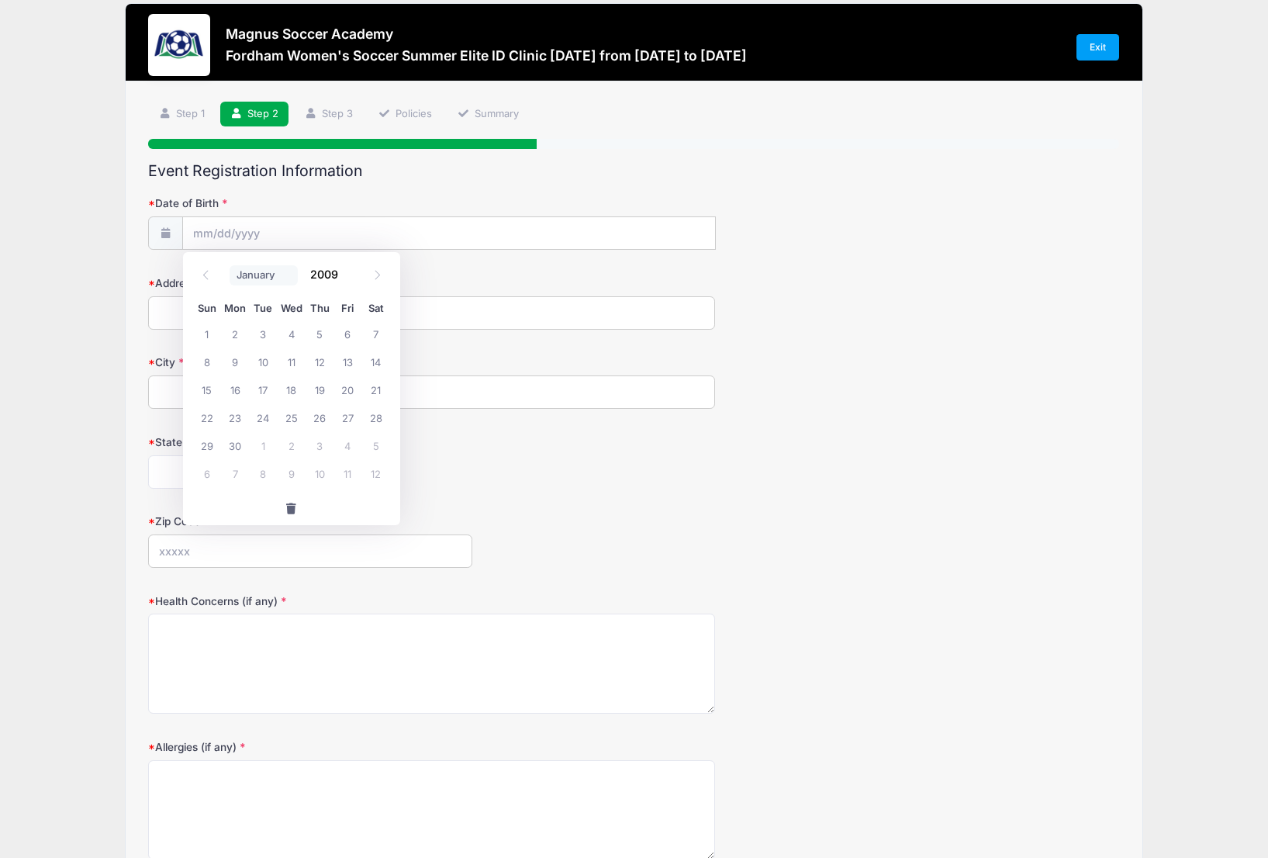
scroll to position [14, 0]
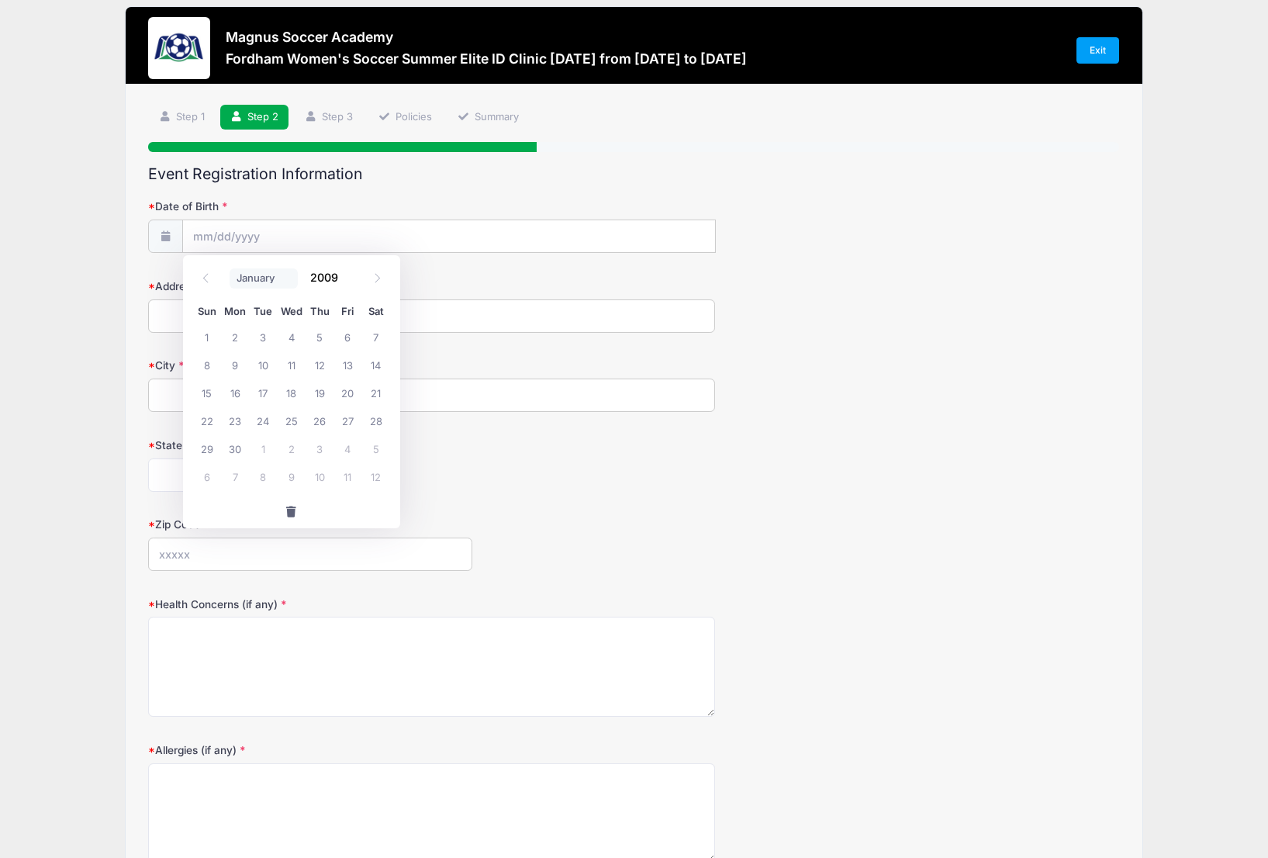
select select "1"
click at [230, 268] on select "January February March April May June July August September October November De…" at bounding box center [264, 278] width 69 height 20
click at [209, 367] on span "8" at bounding box center [207, 364] width 28 height 28
type input "[DATE]"
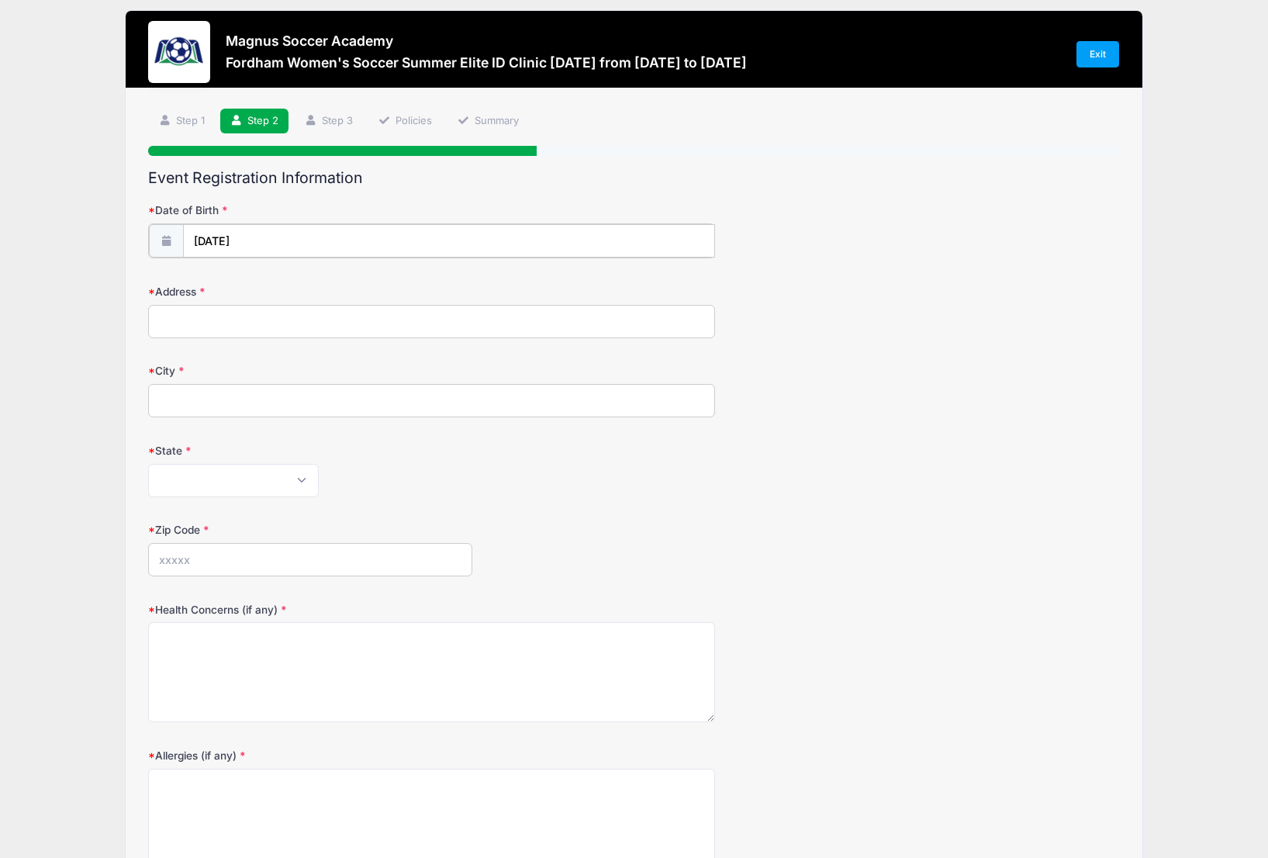
scroll to position [5, 0]
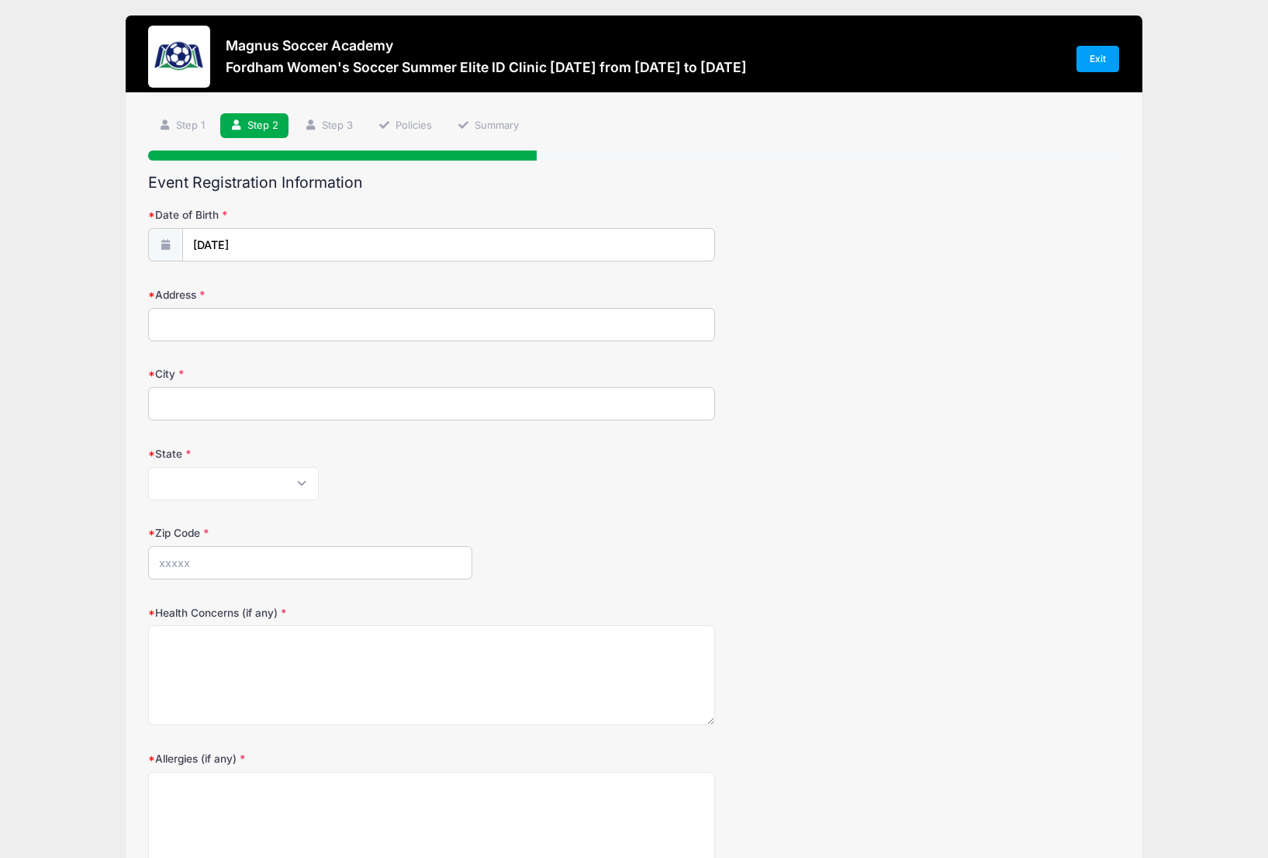
click at [243, 324] on input "Address" at bounding box center [431, 324] width 566 height 33
type input "[STREET_ADDRESS]"
type input "[PERSON_NAME]"
select select "NJ"
type input "07059"
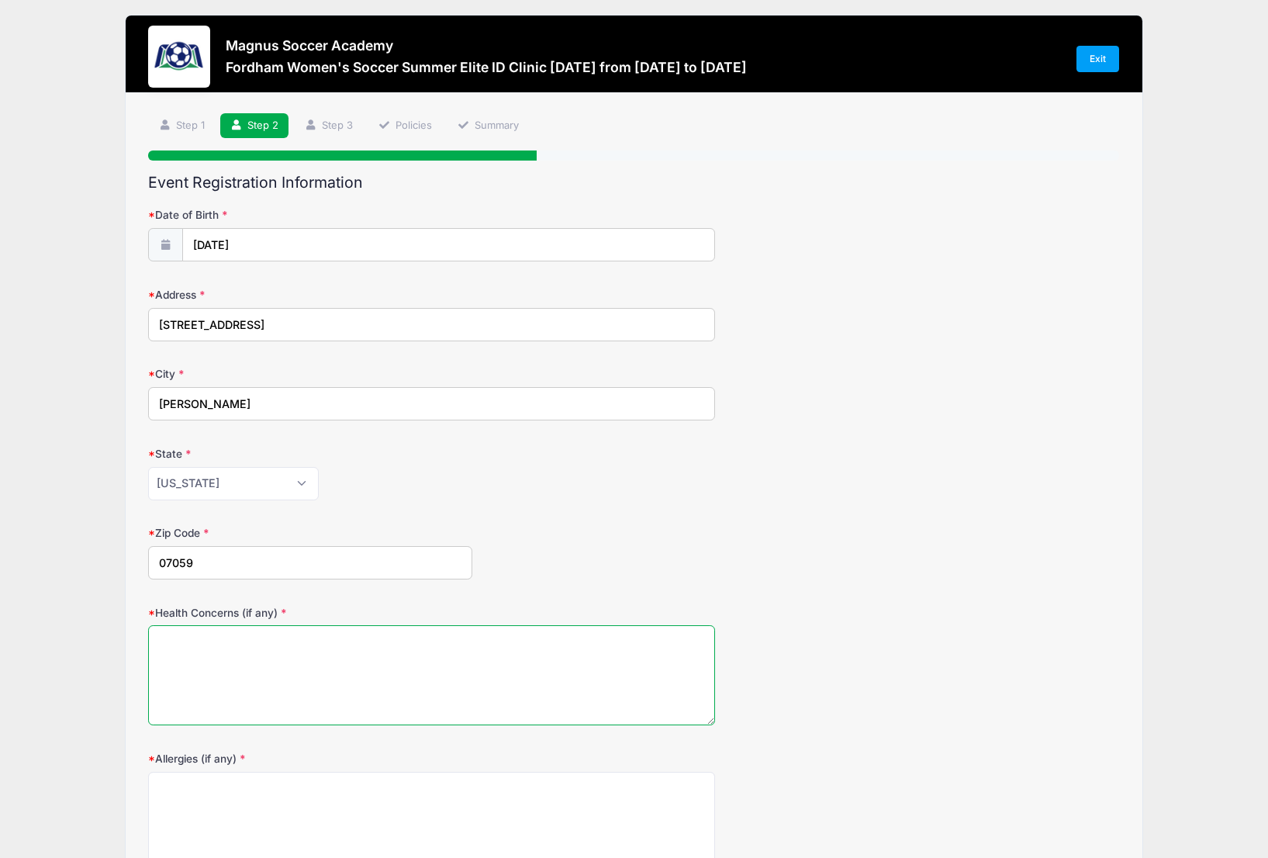
click at [325, 670] on textarea "Health Concerns (if any)" at bounding box center [431, 675] width 566 height 100
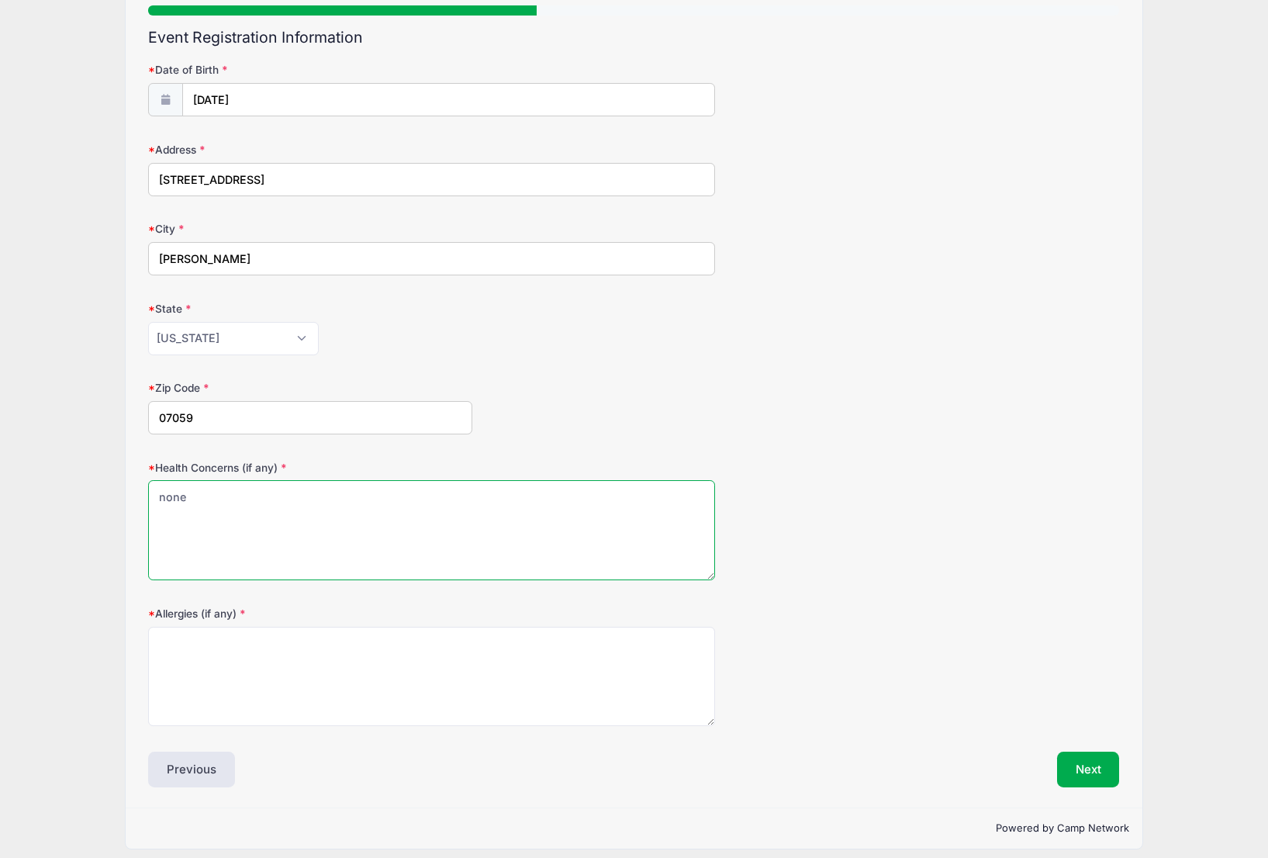
scroll to position [161, 0]
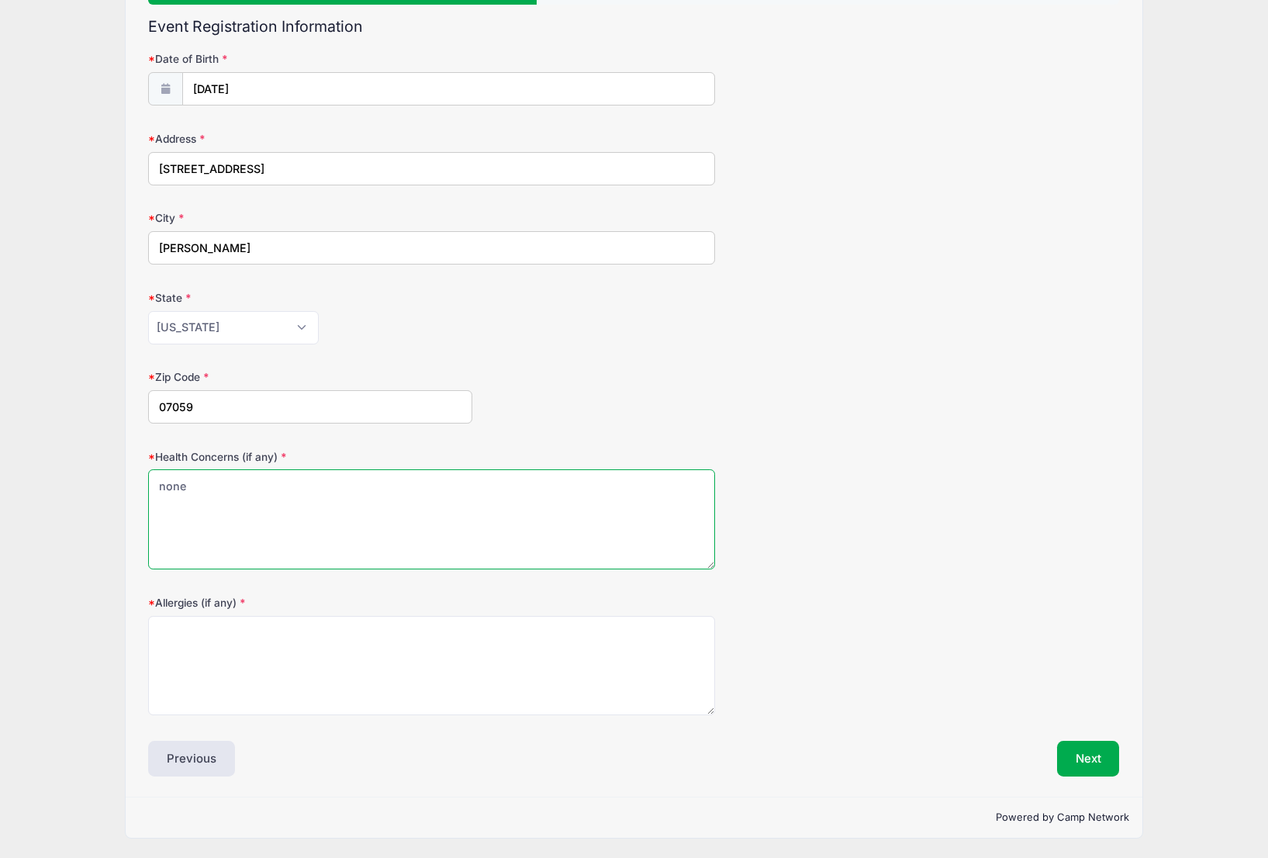
type textarea "none"
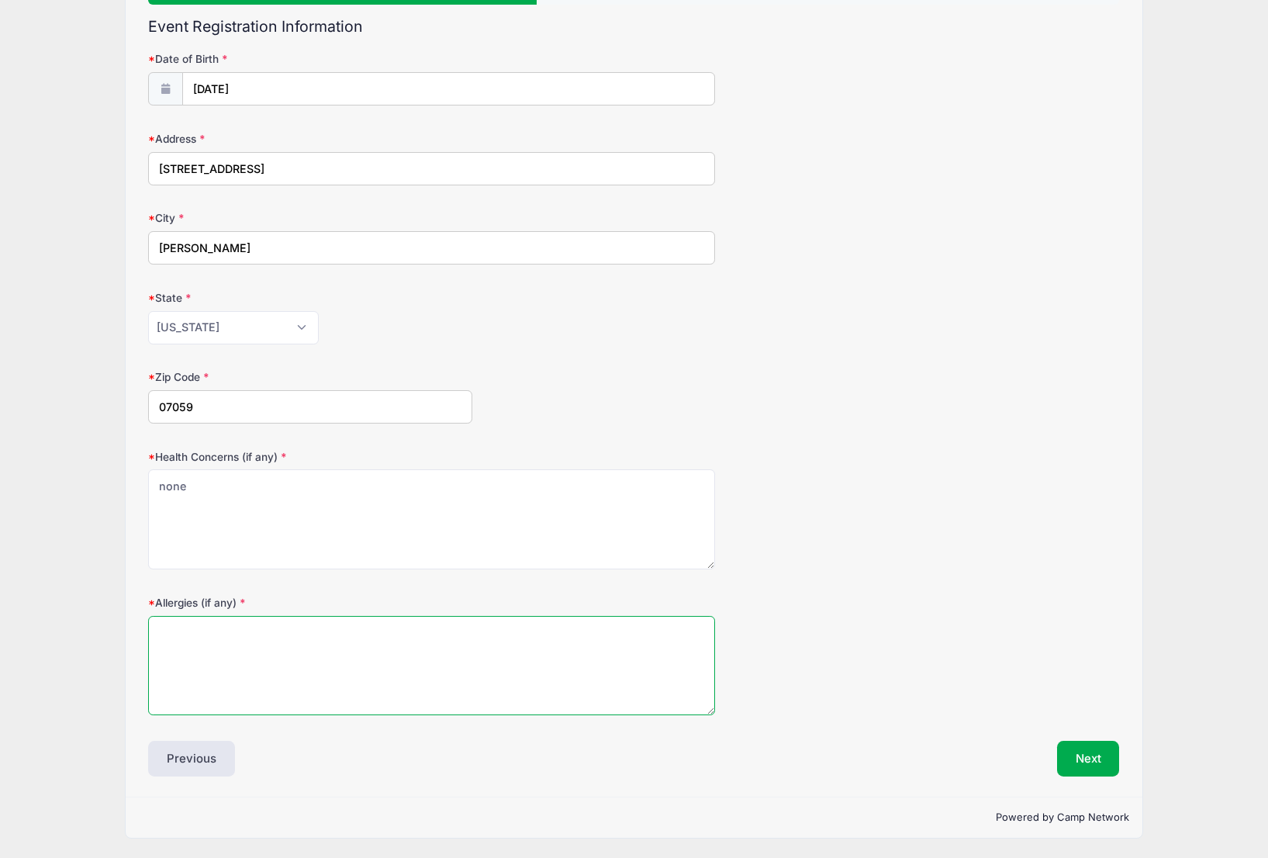
click at [324, 676] on textarea "Allergies (if any)" at bounding box center [431, 666] width 566 height 100
type textarea "none"
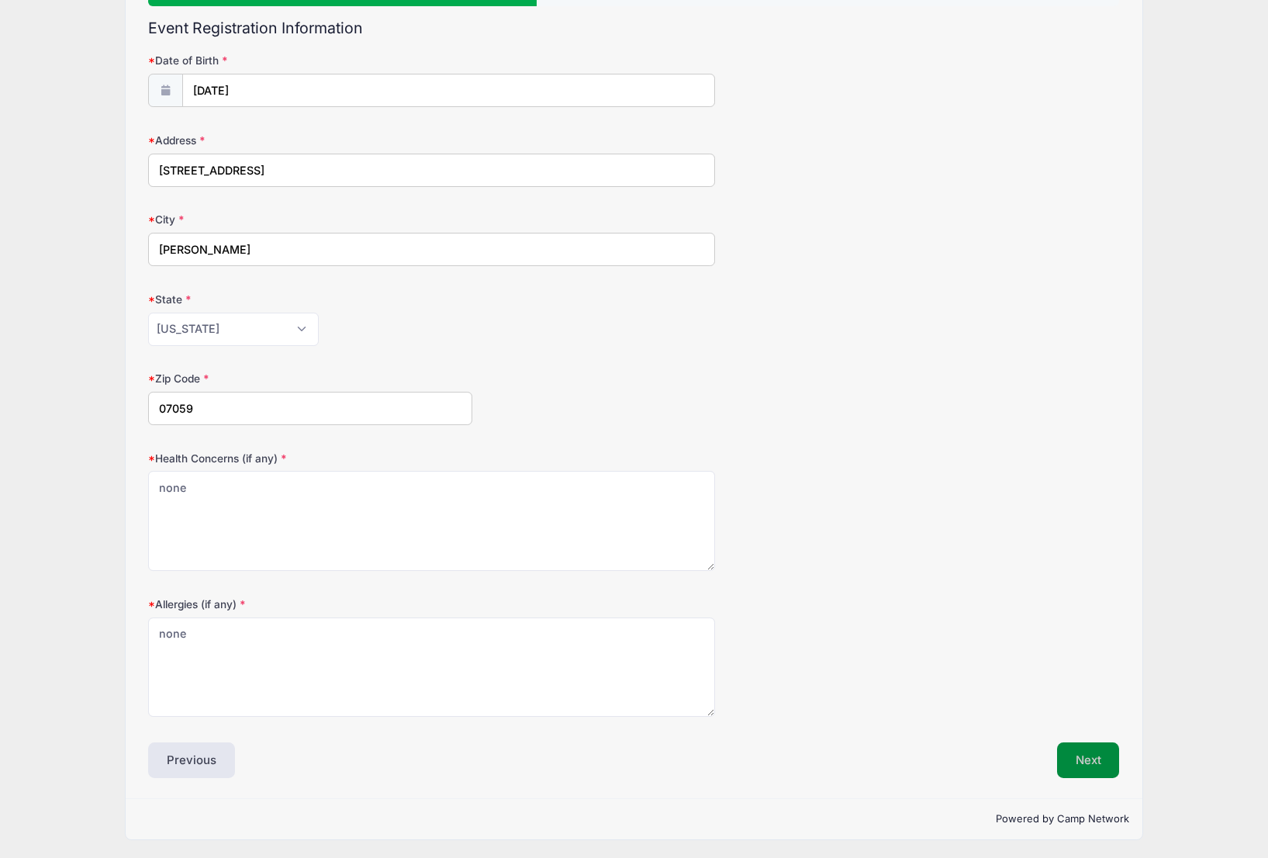
click at [1073, 755] on button "Next" at bounding box center [1088, 760] width 63 height 36
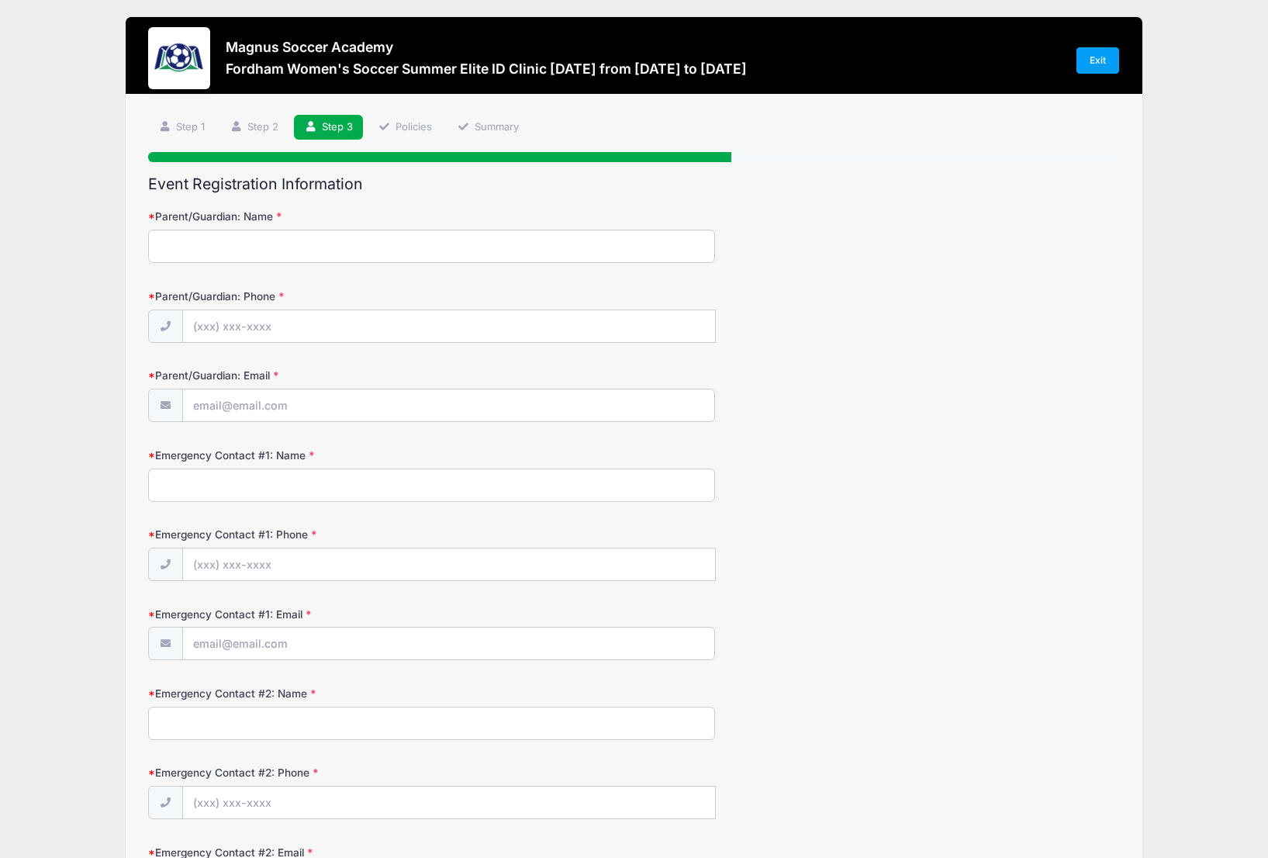
scroll to position [5, 0]
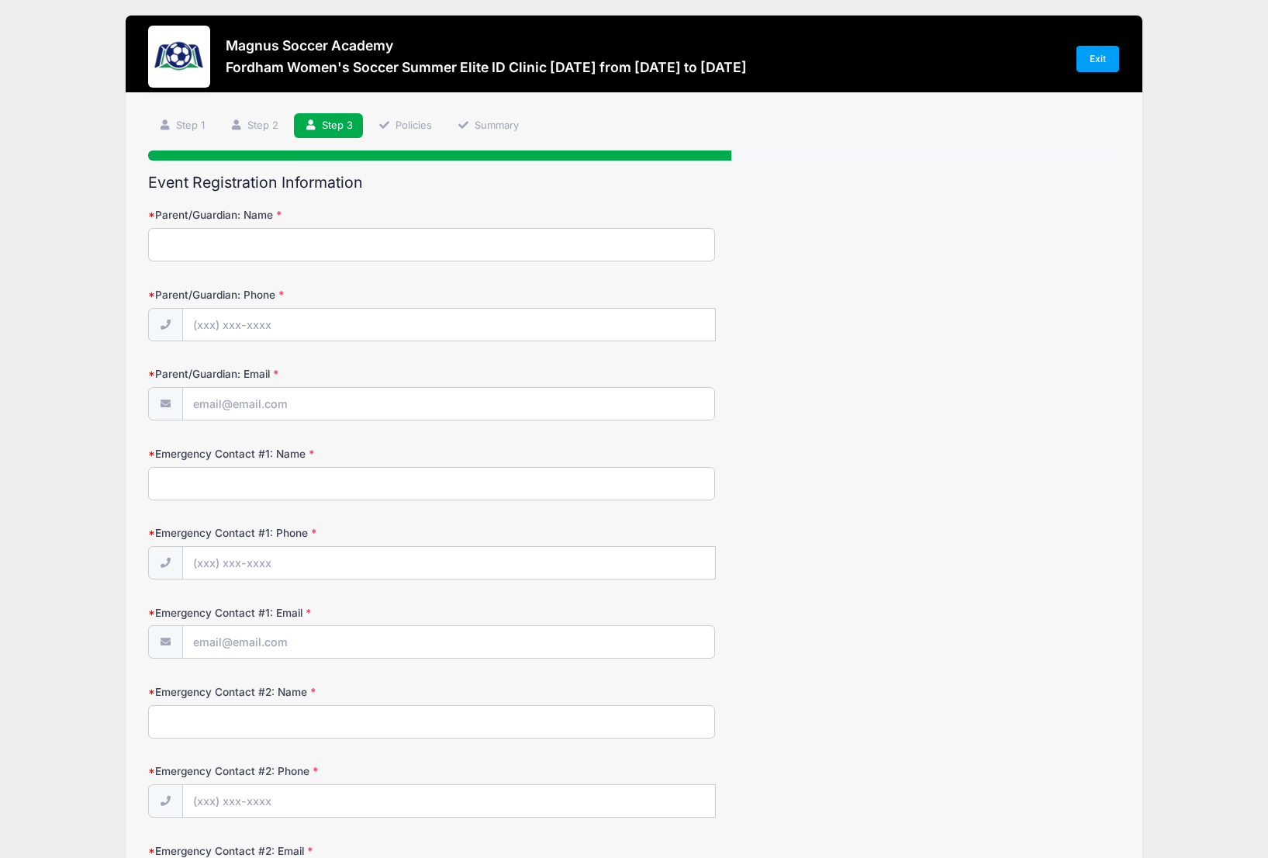
click at [326, 254] on input "Parent/Guardian: Name" at bounding box center [431, 244] width 566 height 33
type input "[PERSON_NAME]"
type input "[PHONE_NUMBER]"
type input "[EMAIL_ADDRESS][DOMAIN_NAME]"
click at [347, 487] on input "Emergency Contact #1: Name" at bounding box center [431, 483] width 566 height 33
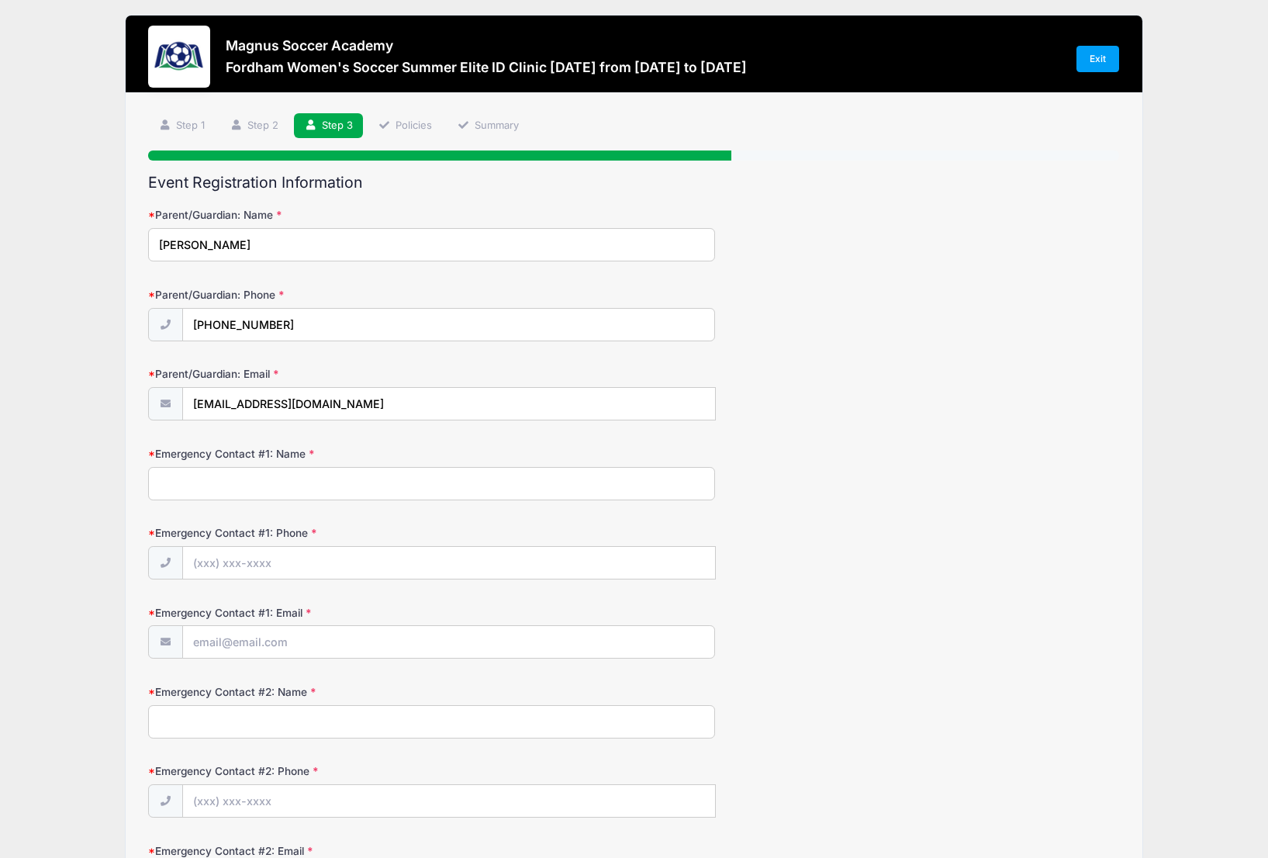
type input "[PERSON_NAME]"
type input "[PHONE_NUMBER]"
type input "[EMAIL_ADDRESS][DOMAIN_NAME]"
click at [342, 734] on input "Emergency Contact #2: Name" at bounding box center [431, 721] width 566 height 33
type input "[PERSON_NAME]"
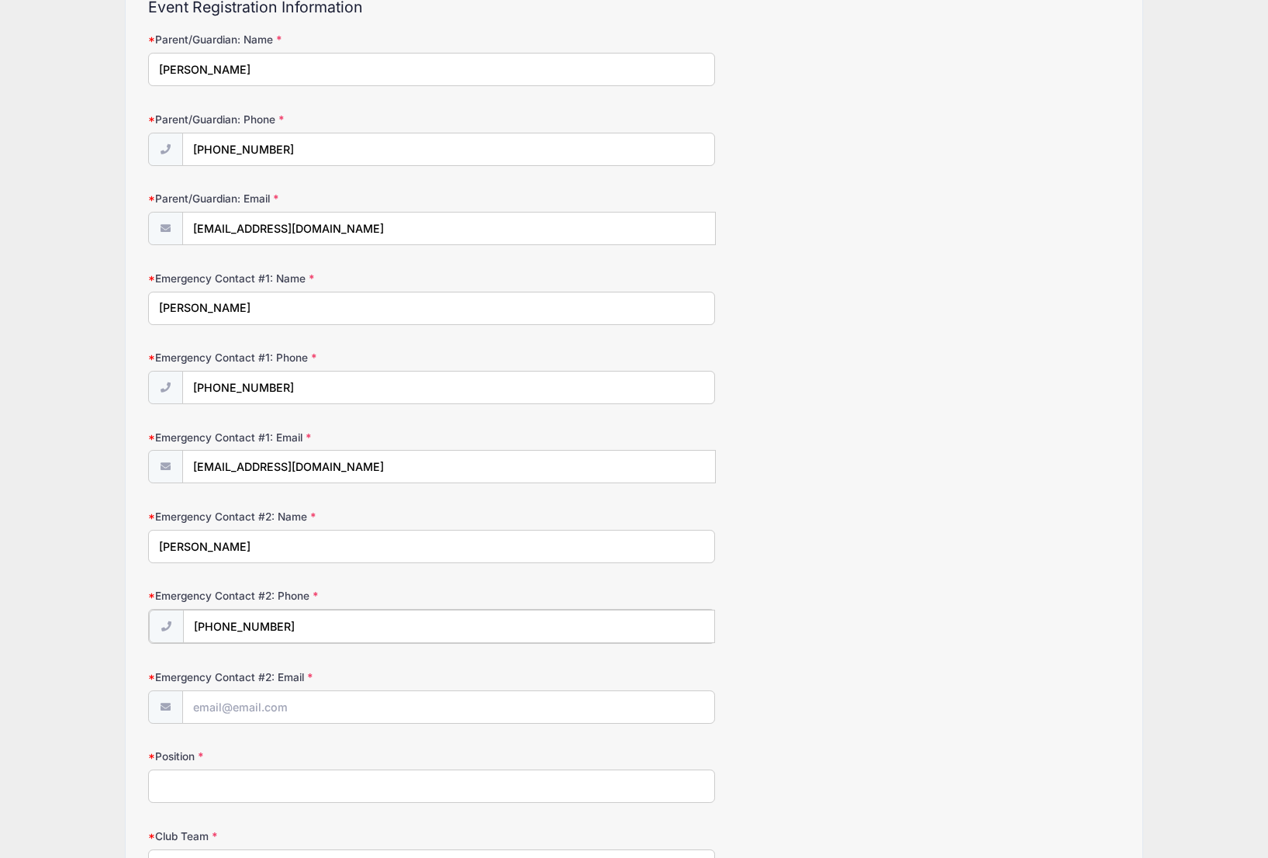
scroll to position [185, 0]
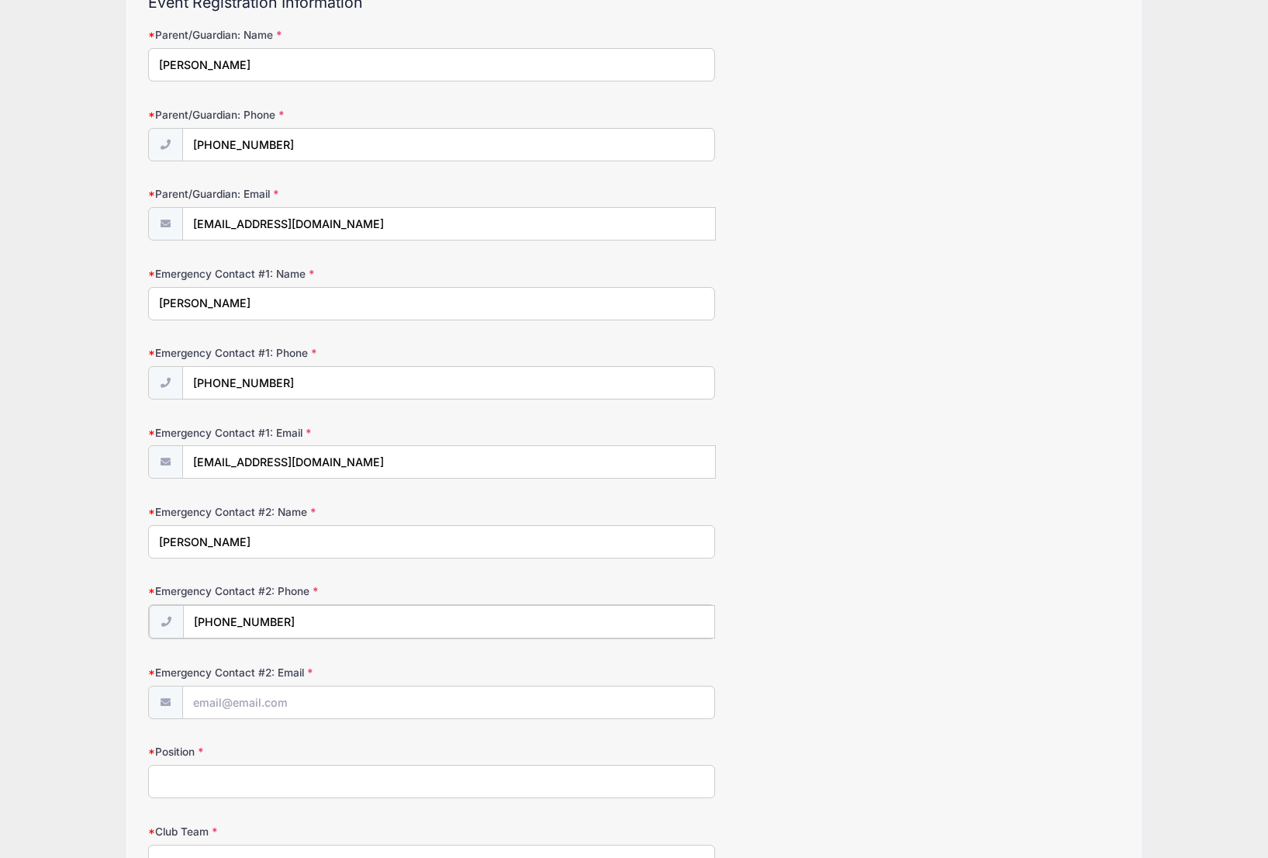
type input "[PHONE_NUMBER]"
click at [355, 696] on input "Emergency Contact #2: Email" at bounding box center [448, 701] width 531 height 33
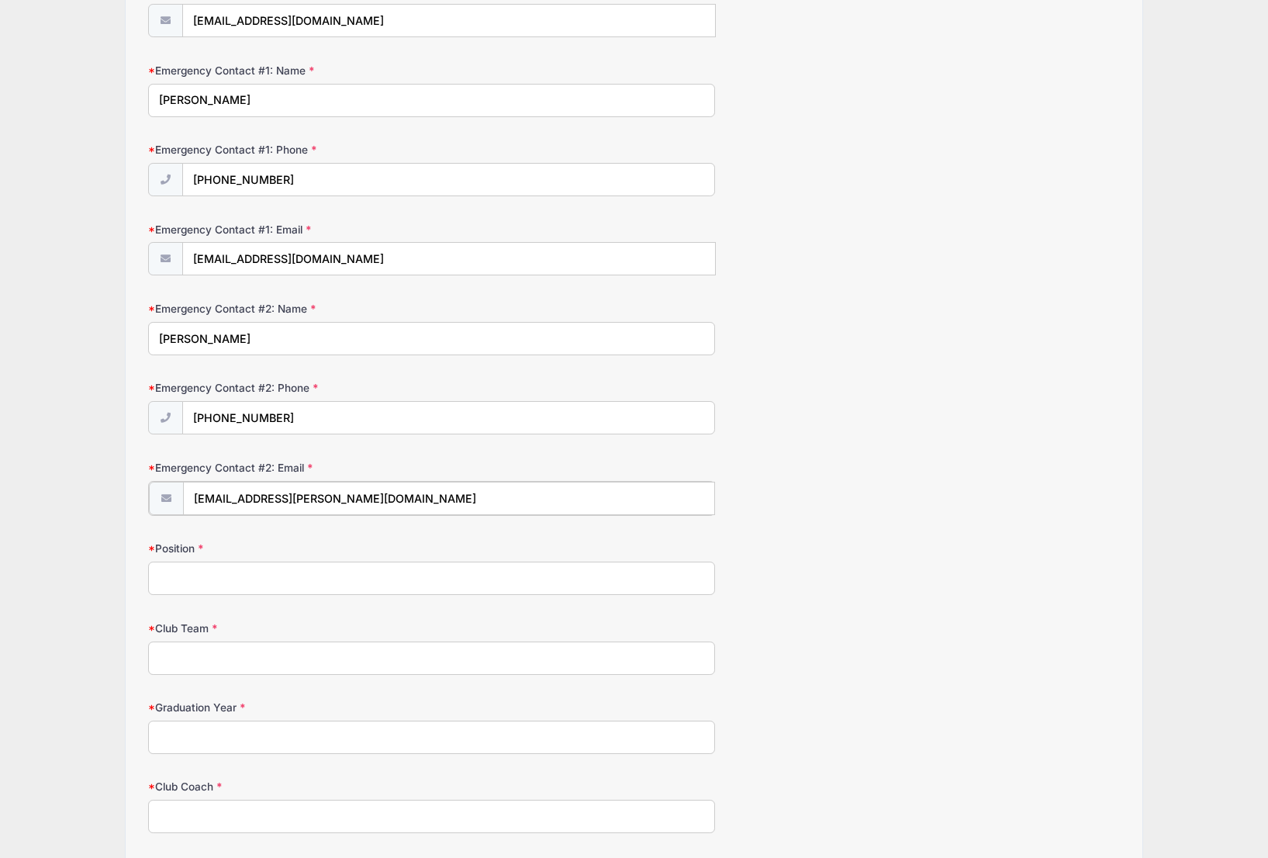
scroll to position [401, 0]
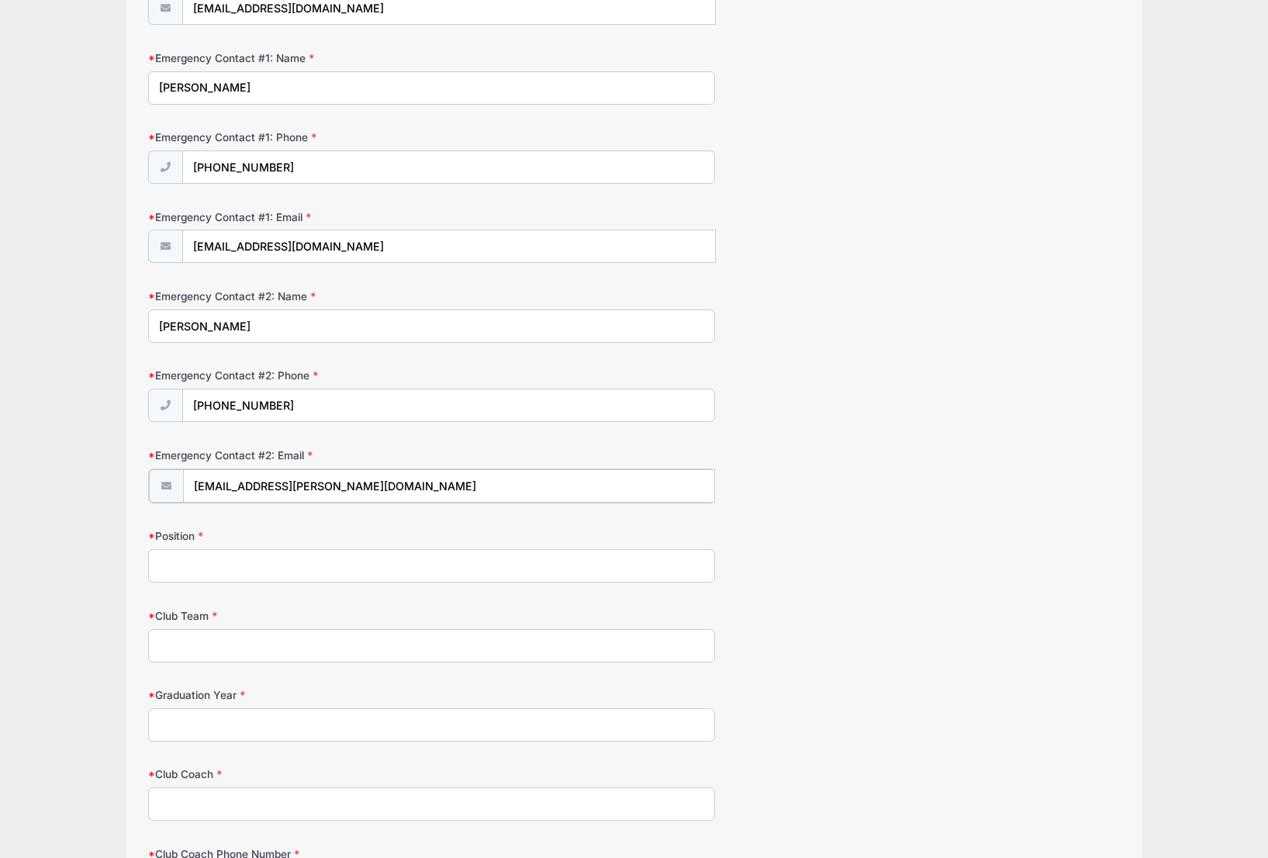
type input "[EMAIL_ADDRESS][PERSON_NAME][DOMAIN_NAME]"
click at [213, 553] on input "Position" at bounding box center [431, 563] width 566 height 33
type input "Wide Forward"
type input "PDA Blue 2009"
type input "2027"
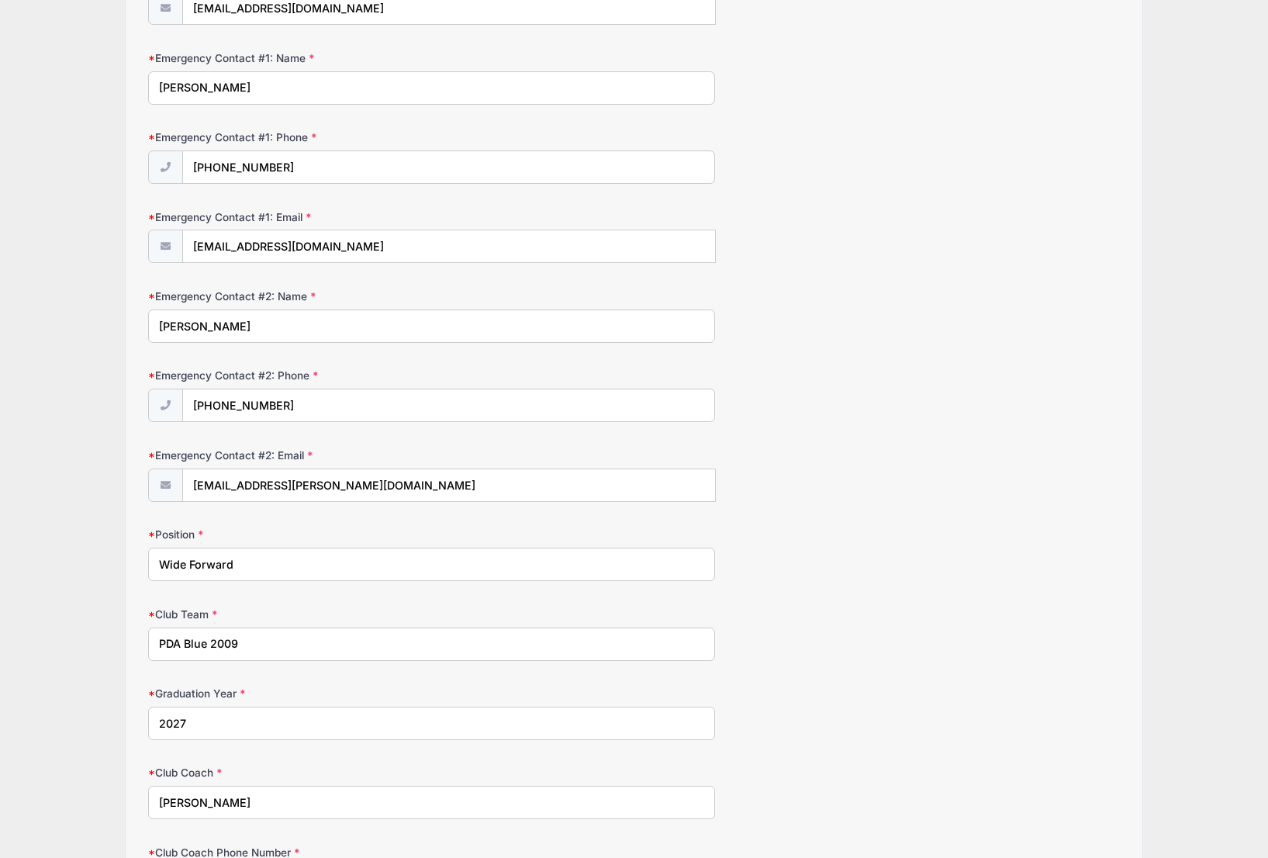
type input "[PERSON_NAME]"
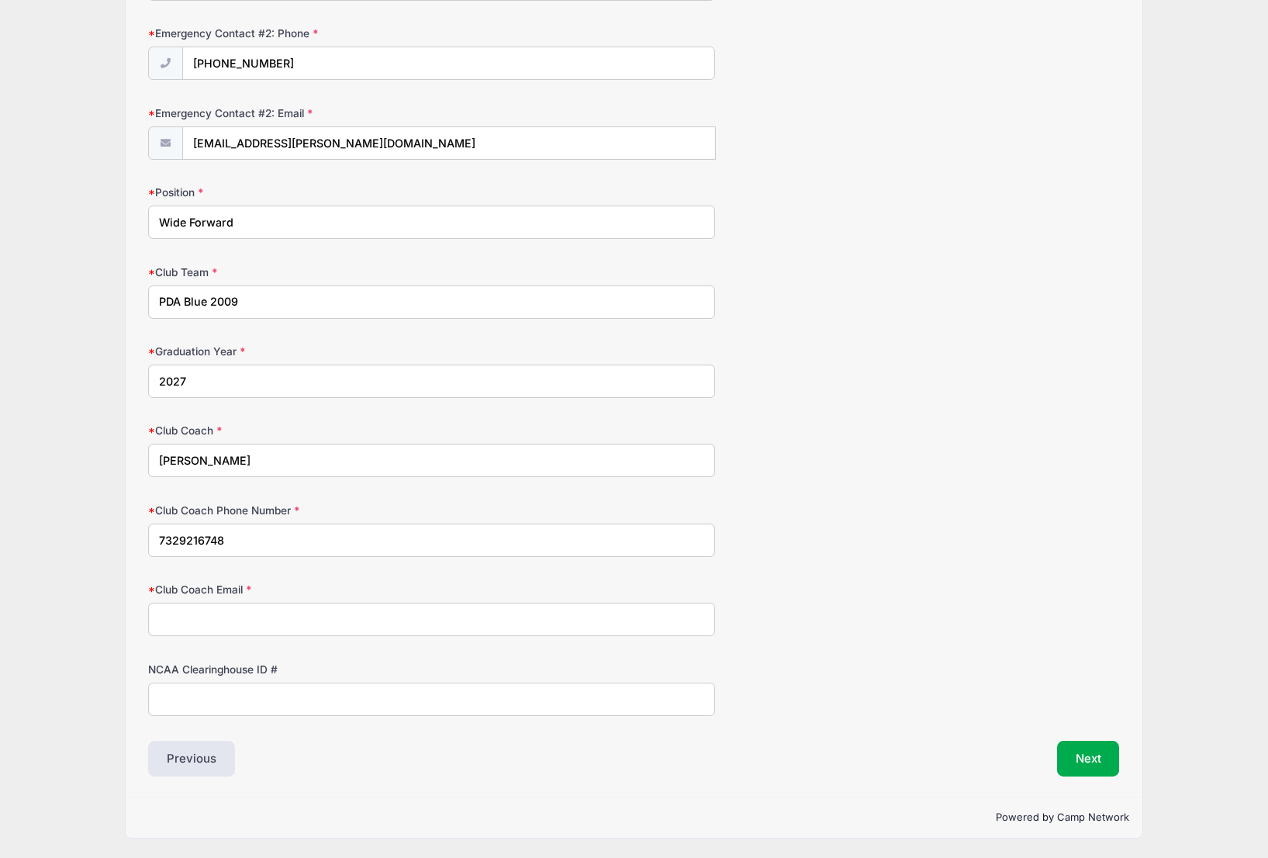
type input "7329216748"
click at [211, 626] on input "Club Coach Email" at bounding box center [431, 619] width 566 height 33
type input "[EMAIL_ADDRESS][DOMAIN_NAME]"
click at [1090, 758] on button "Next" at bounding box center [1088, 759] width 63 height 36
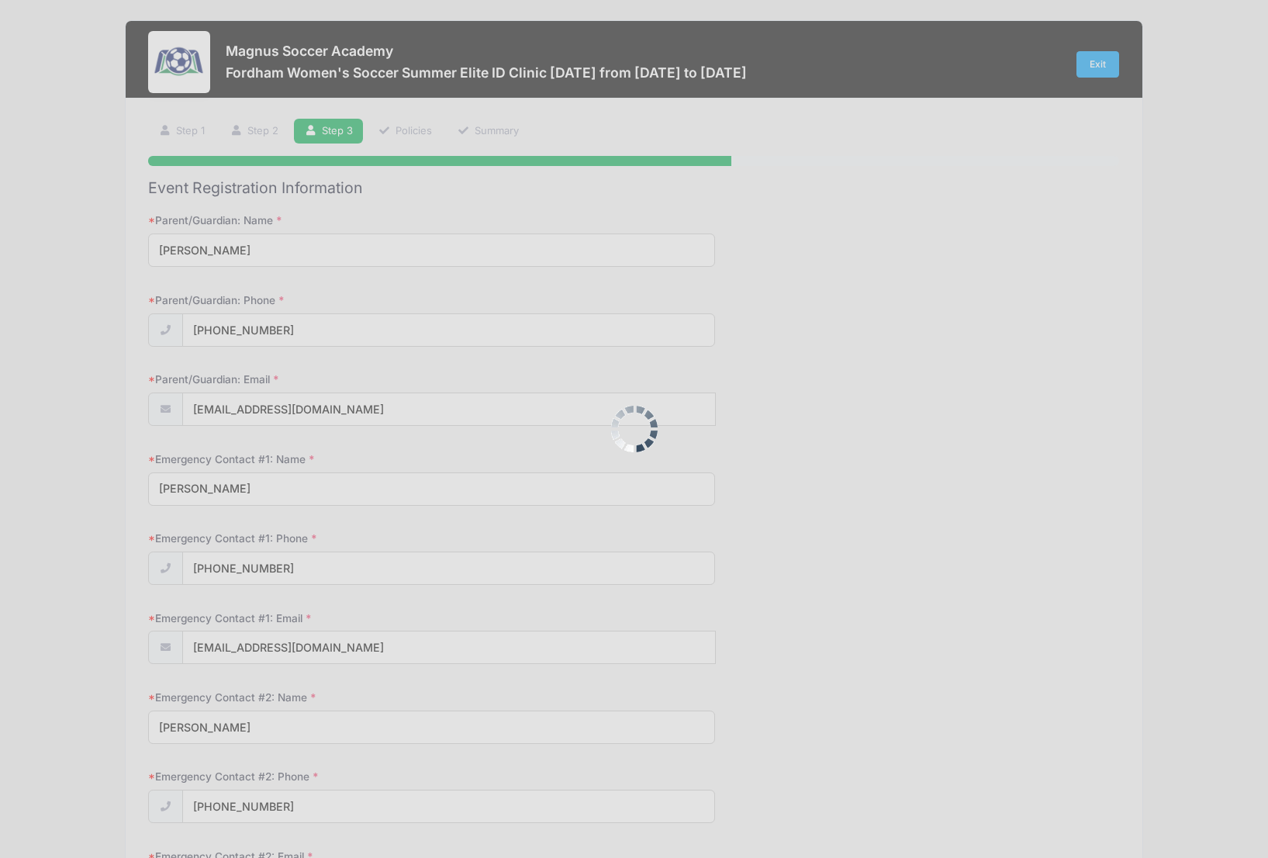
scroll to position [0, 0]
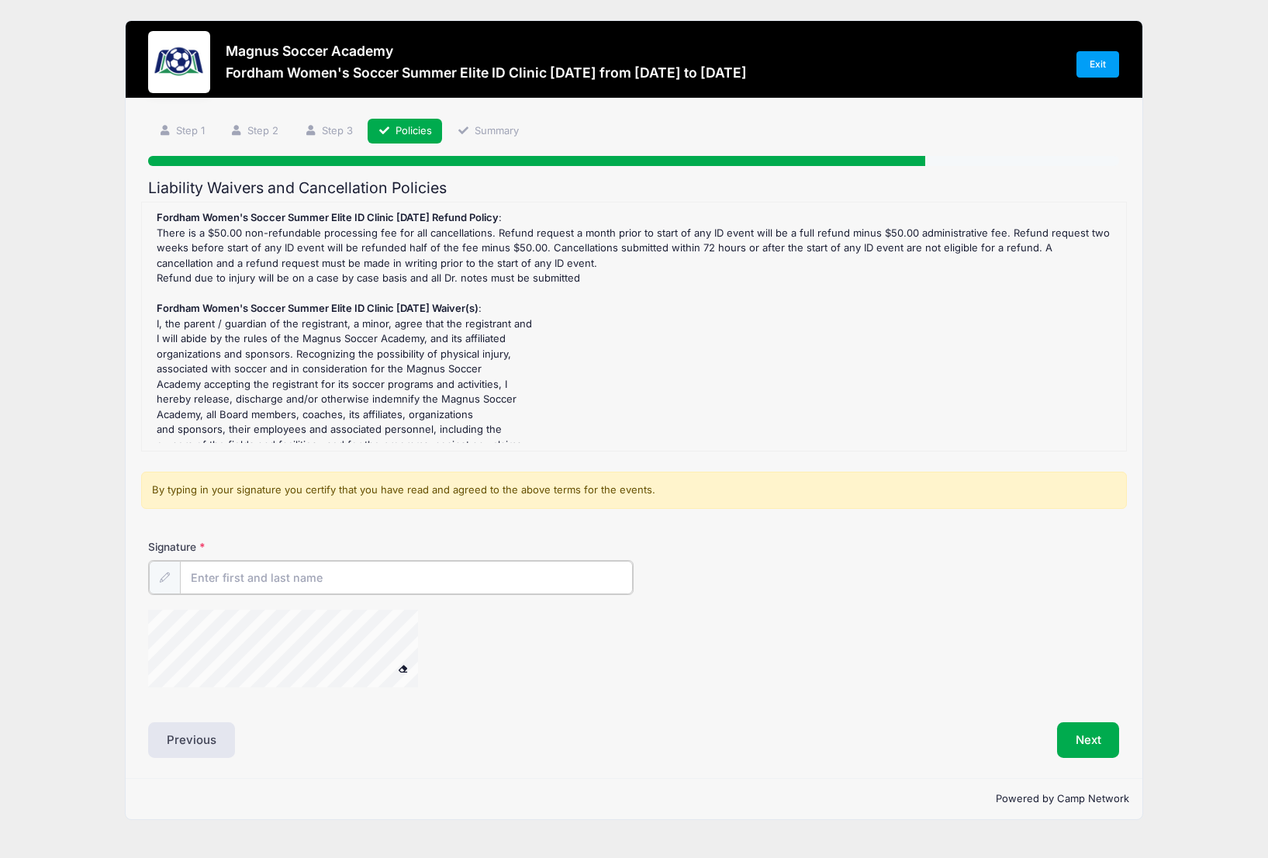
click at [213, 575] on input "Signature" at bounding box center [406, 577] width 453 height 33
type input "A"
type input "[PERSON_NAME]"
click at [1085, 733] on button "Next" at bounding box center [1088, 738] width 63 height 36
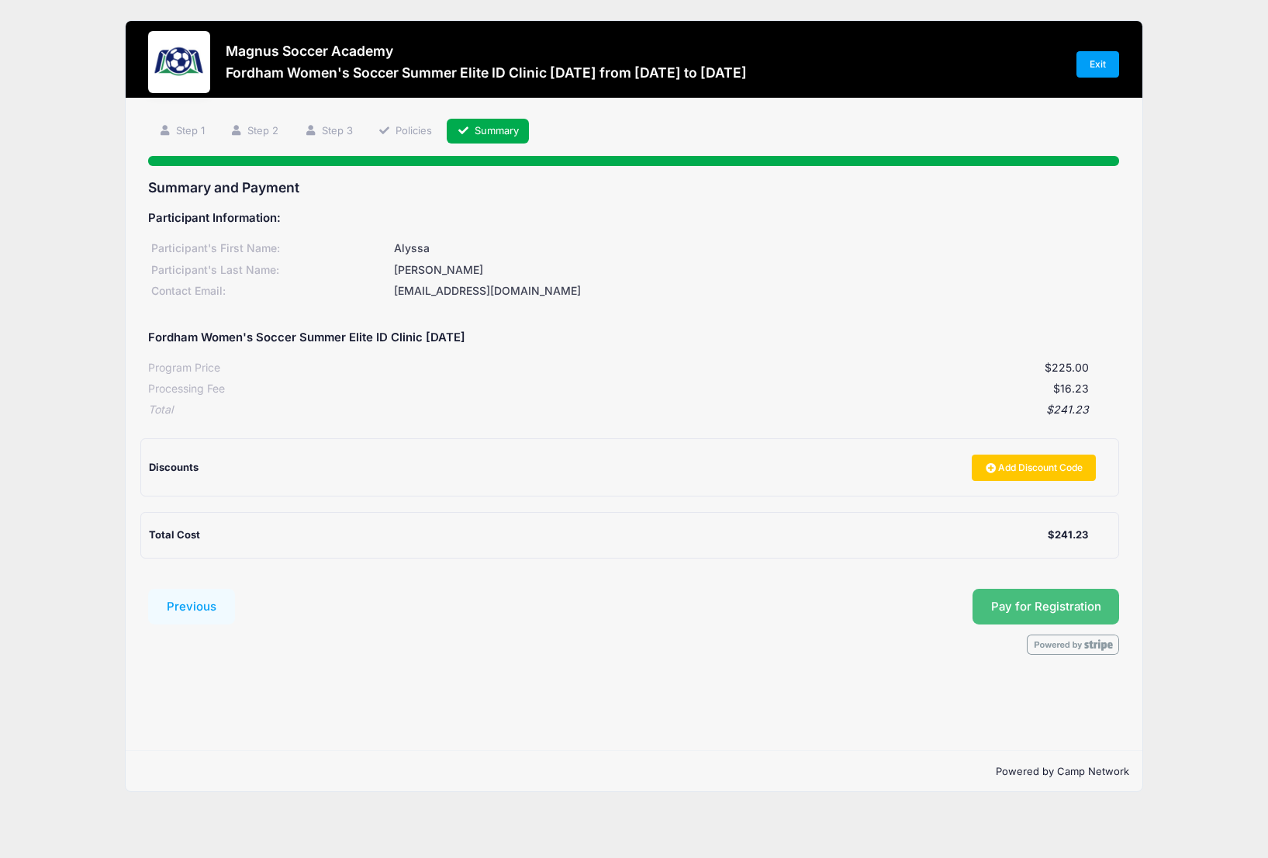
click at [1078, 600] on button "Pay for Registration" at bounding box center [1045, 607] width 147 height 36
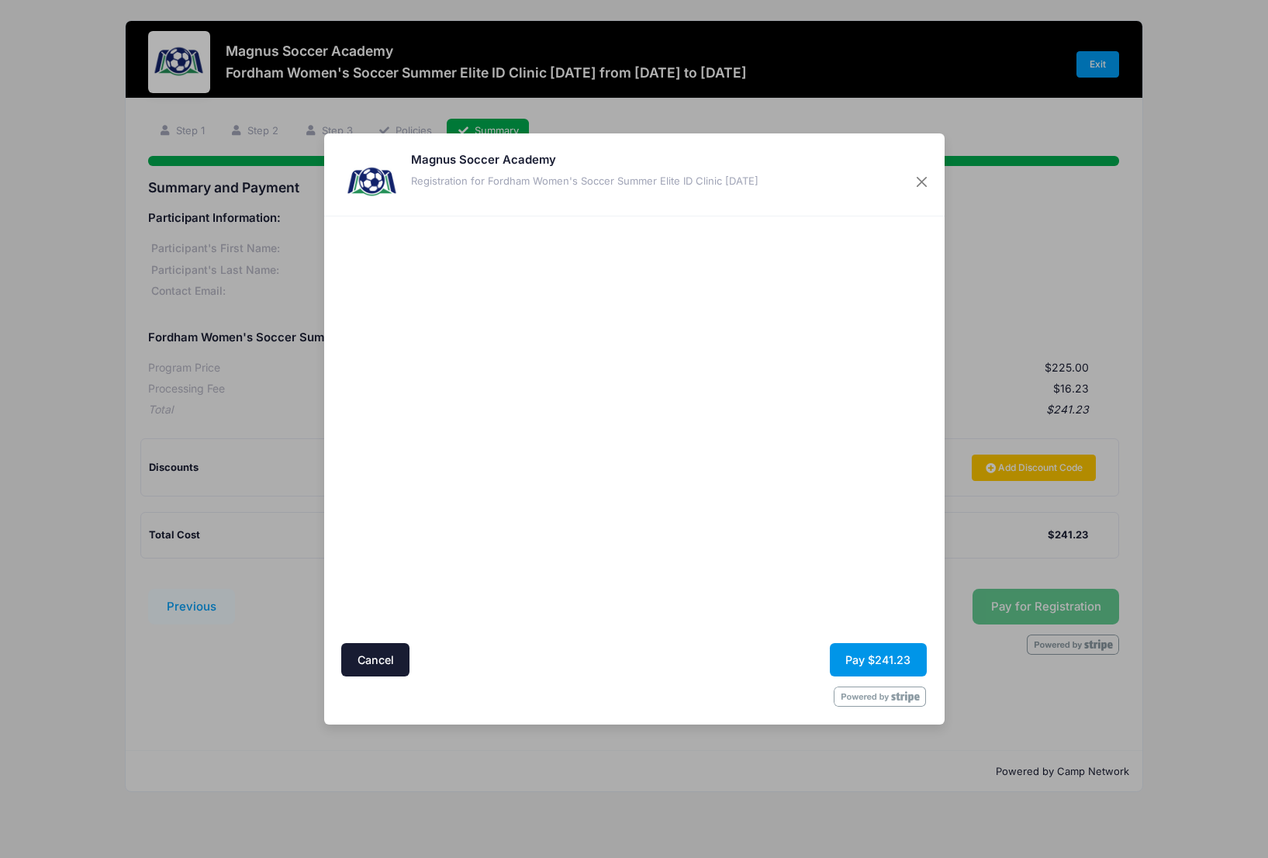
click at [868, 661] on button "Pay $241.23" at bounding box center [878, 659] width 97 height 33
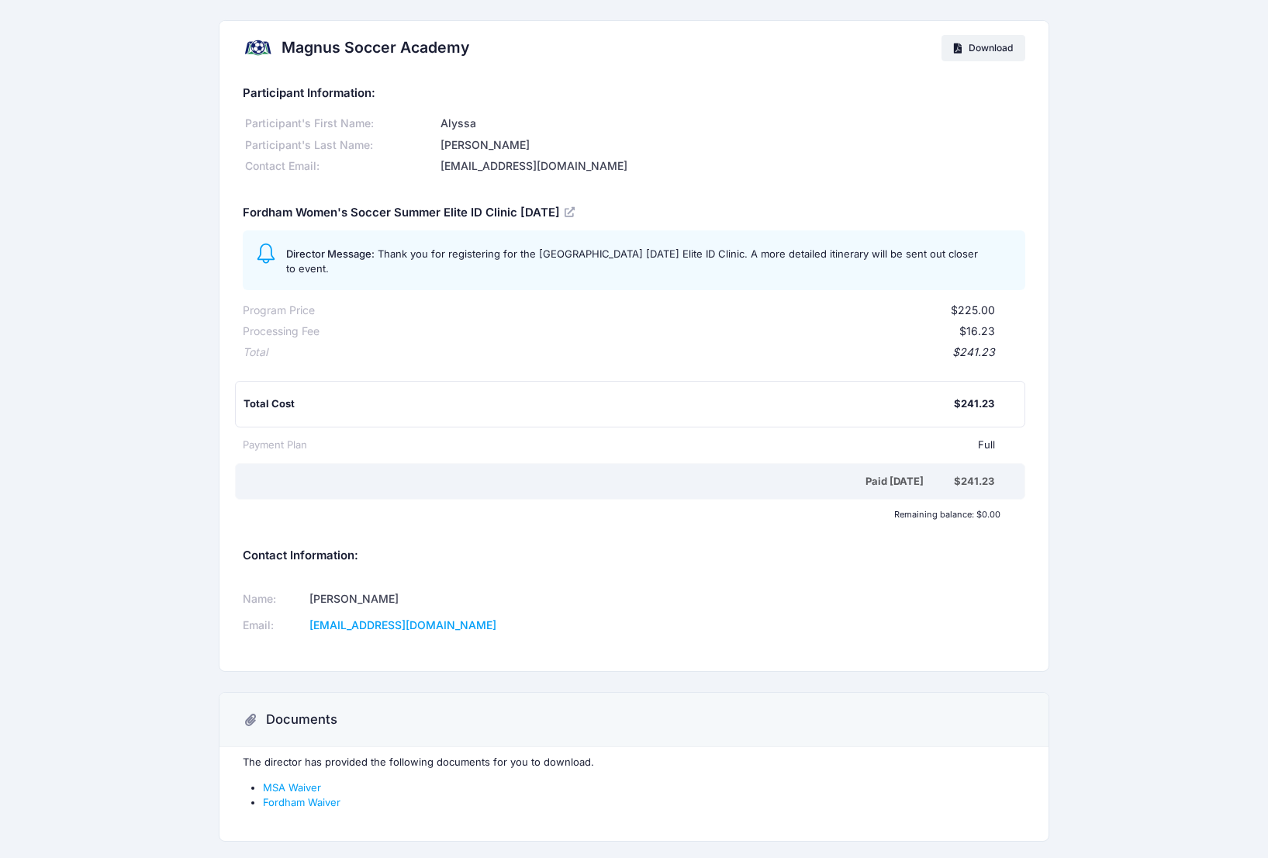
scroll to position [59, 0]
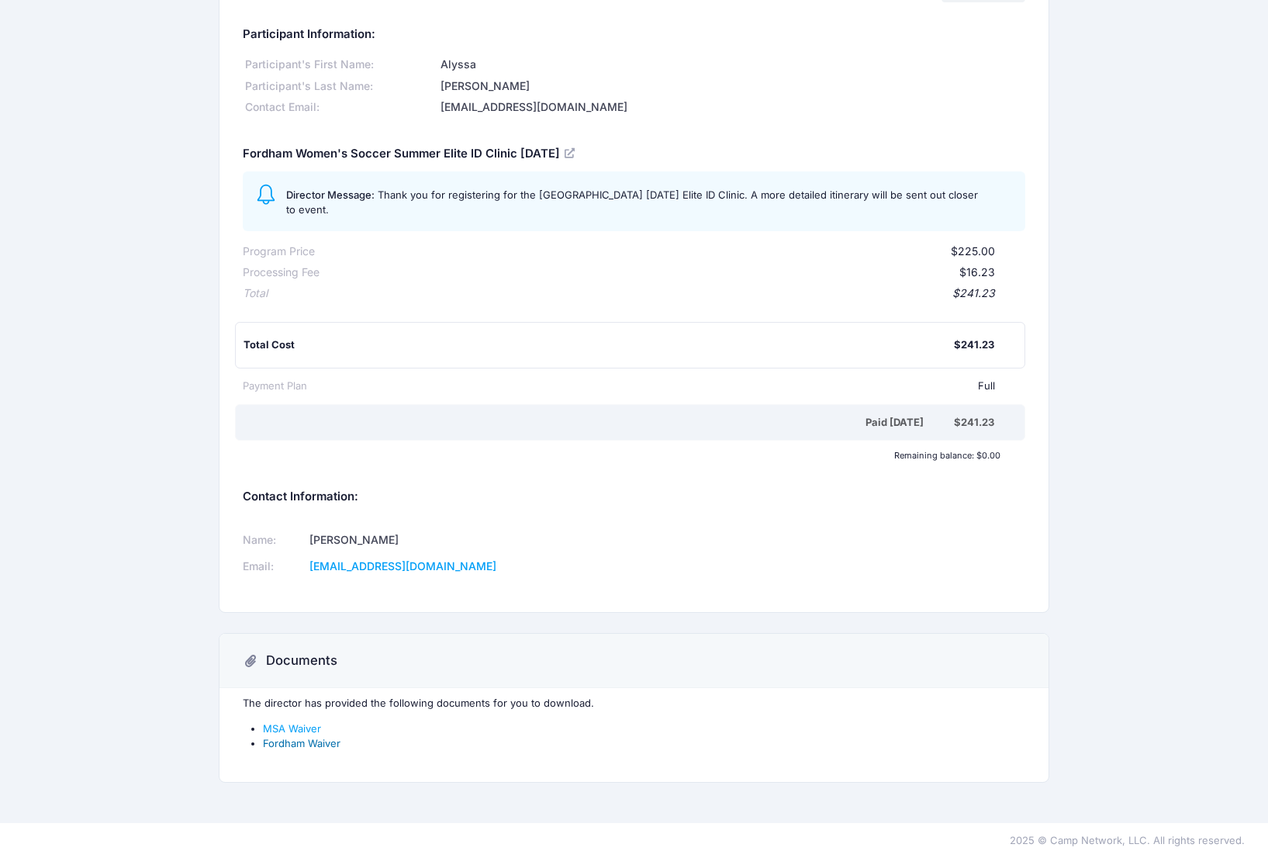
click at [288, 755] on div "The director has provided the following documents for you to download. MSA Waiv…" at bounding box center [633, 735] width 828 height 94
click at [303, 725] on link "MSA Waiver" at bounding box center [292, 728] width 58 height 12
click at [326, 742] on link "Fordham Waiver" at bounding box center [302, 743] width 78 height 12
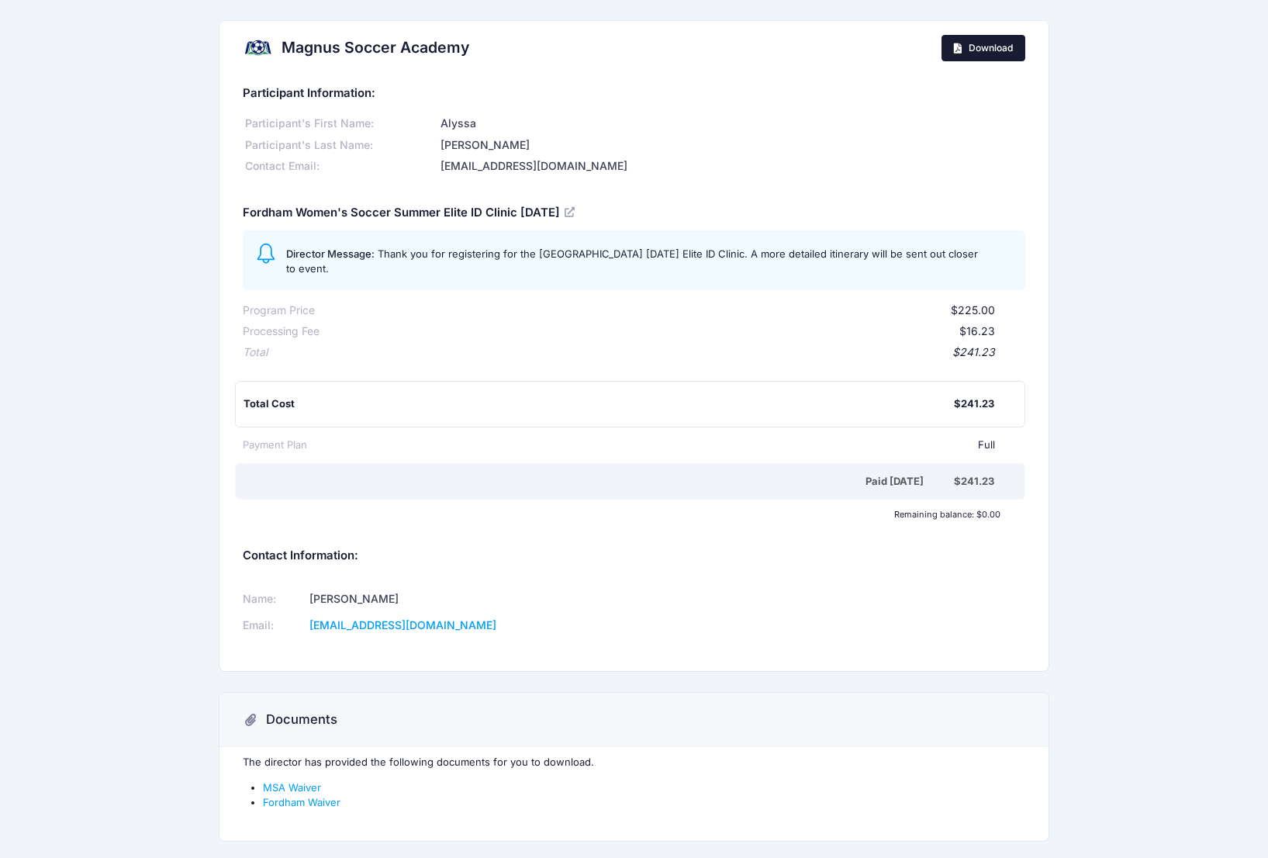
click at [1004, 43] on span "Download" at bounding box center [991, 48] width 44 height 12
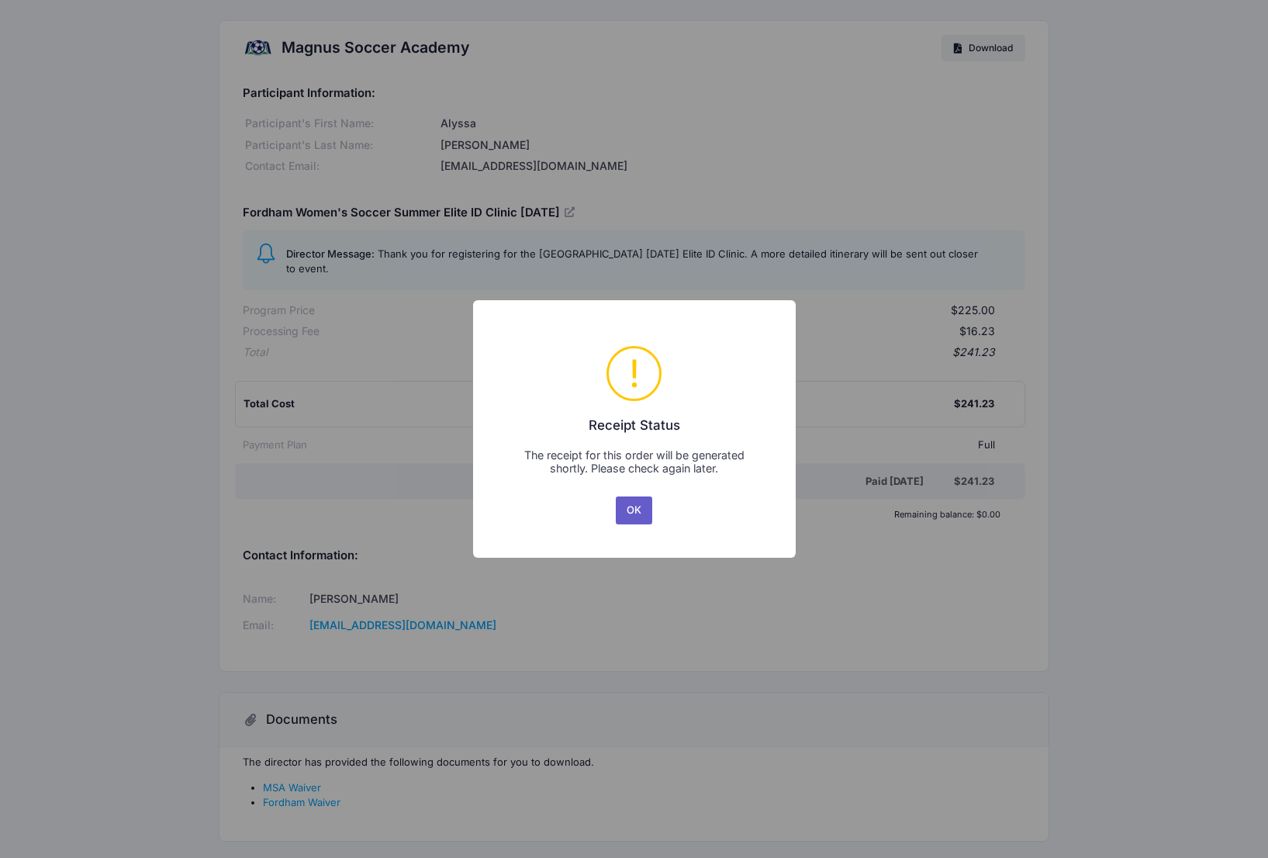
click at [641, 516] on button "OK" at bounding box center [634, 510] width 37 height 28
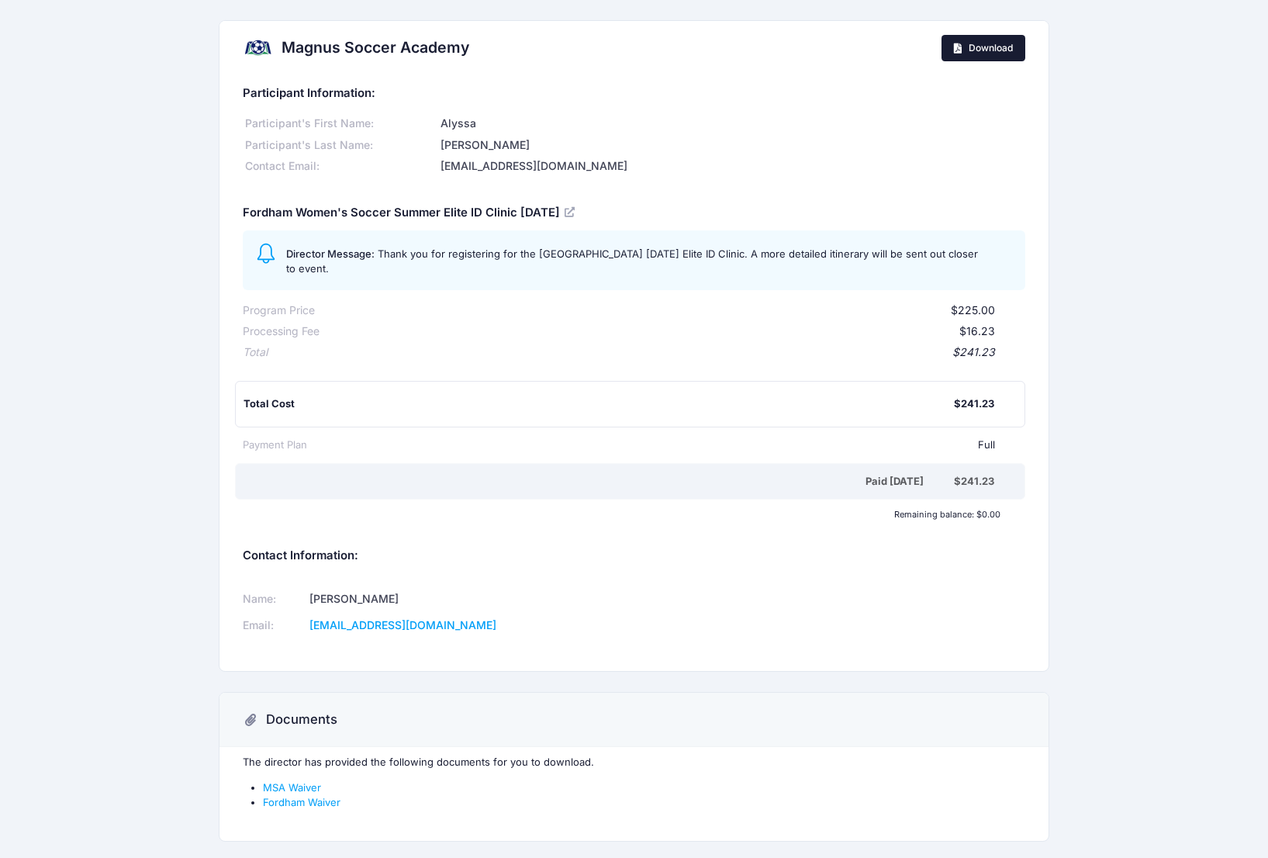
scroll to position [59, 0]
